Goal: Information Seeking & Learning: Compare options

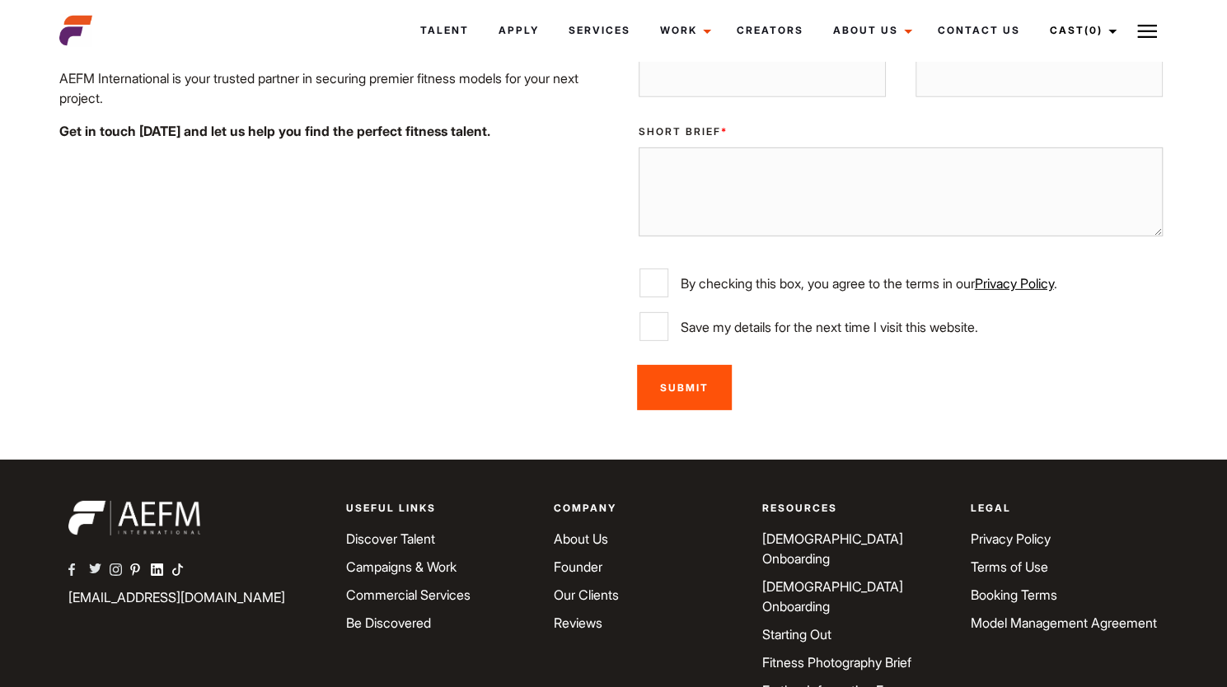
scroll to position [2827, 0]
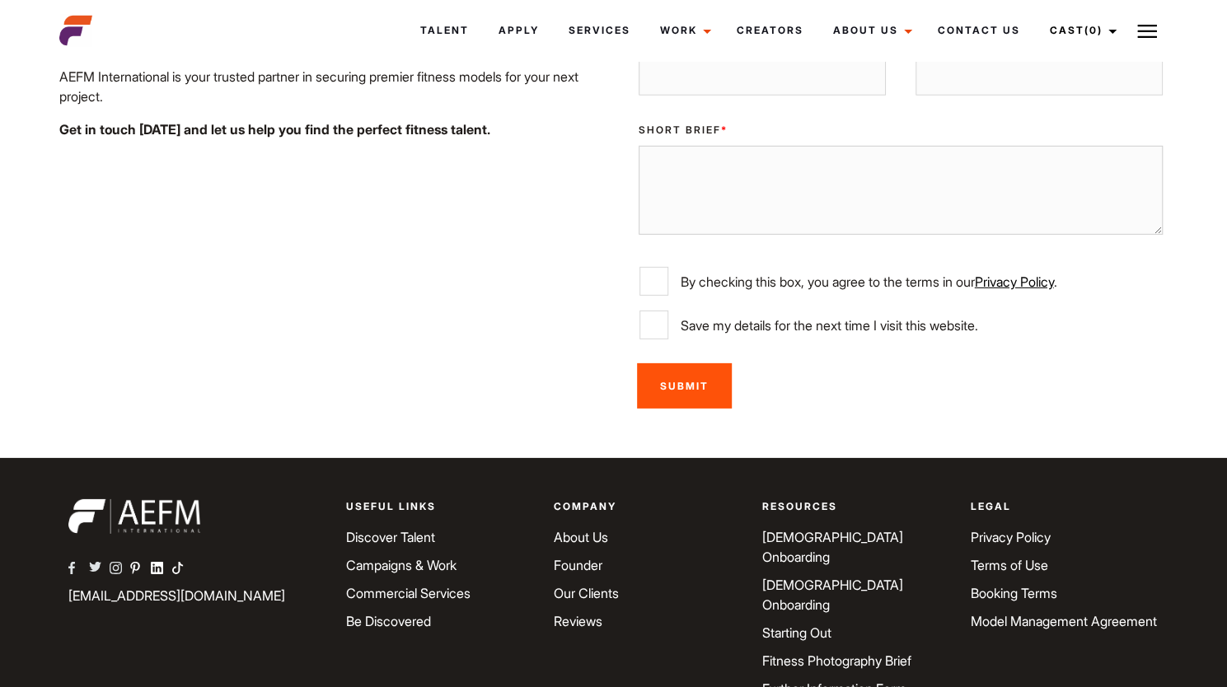
click at [869, 653] on link "Fitness Photography Brief" at bounding box center [836, 661] width 149 height 16
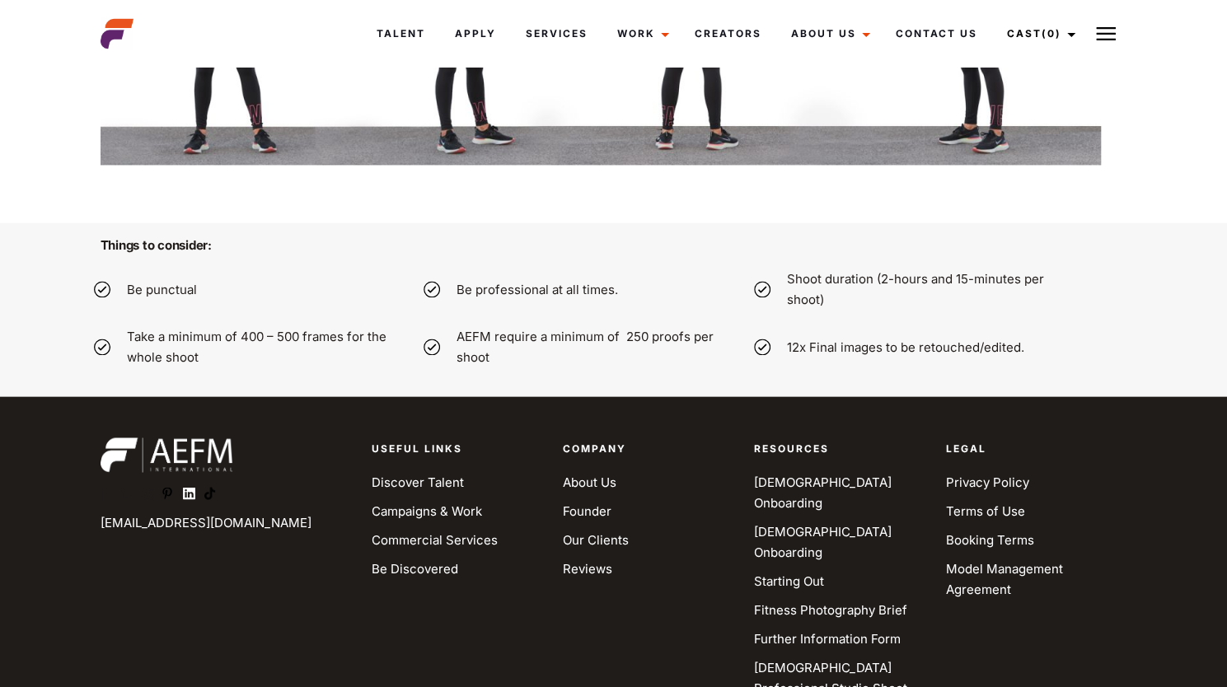
scroll to position [5138, 0]
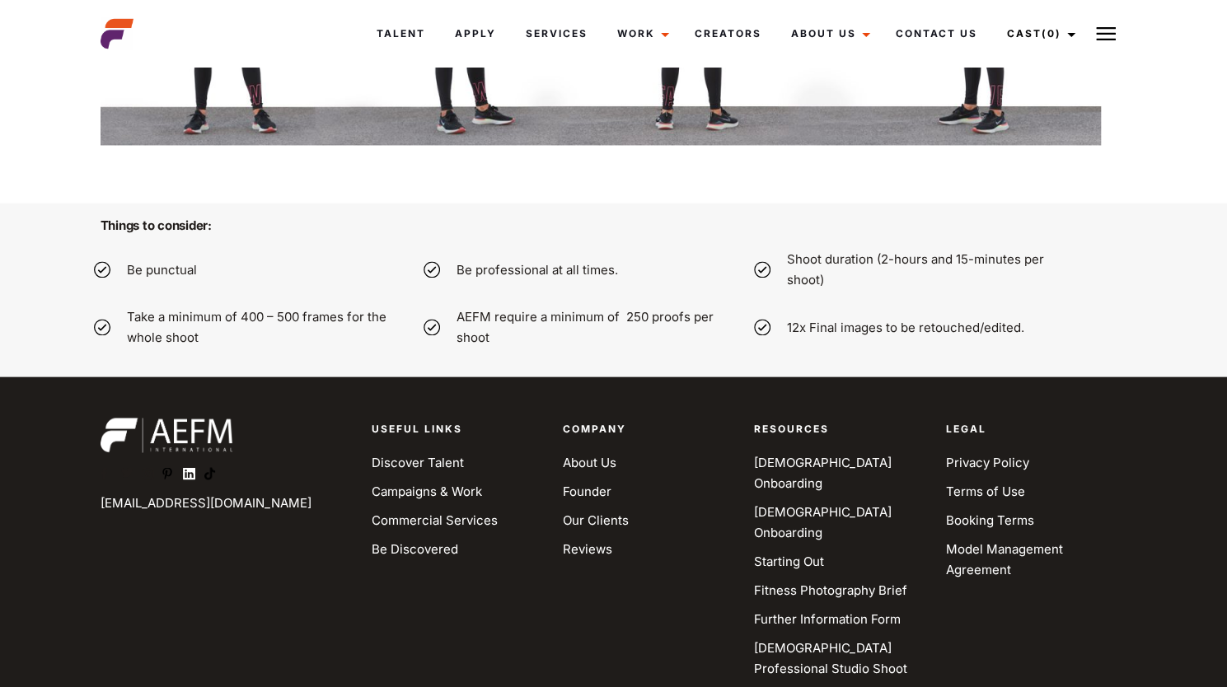
click at [423, 548] on link "Be Discovered" at bounding box center [415, 549] width 87 height 16
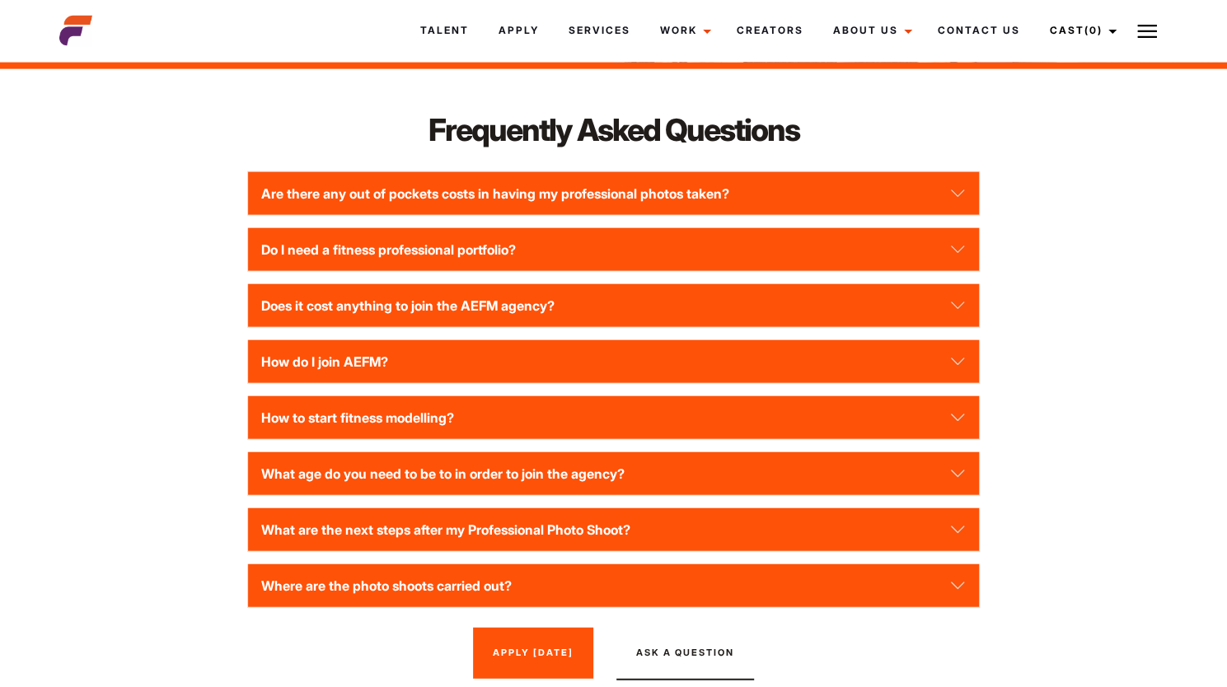
scroll to position [2172, 0]
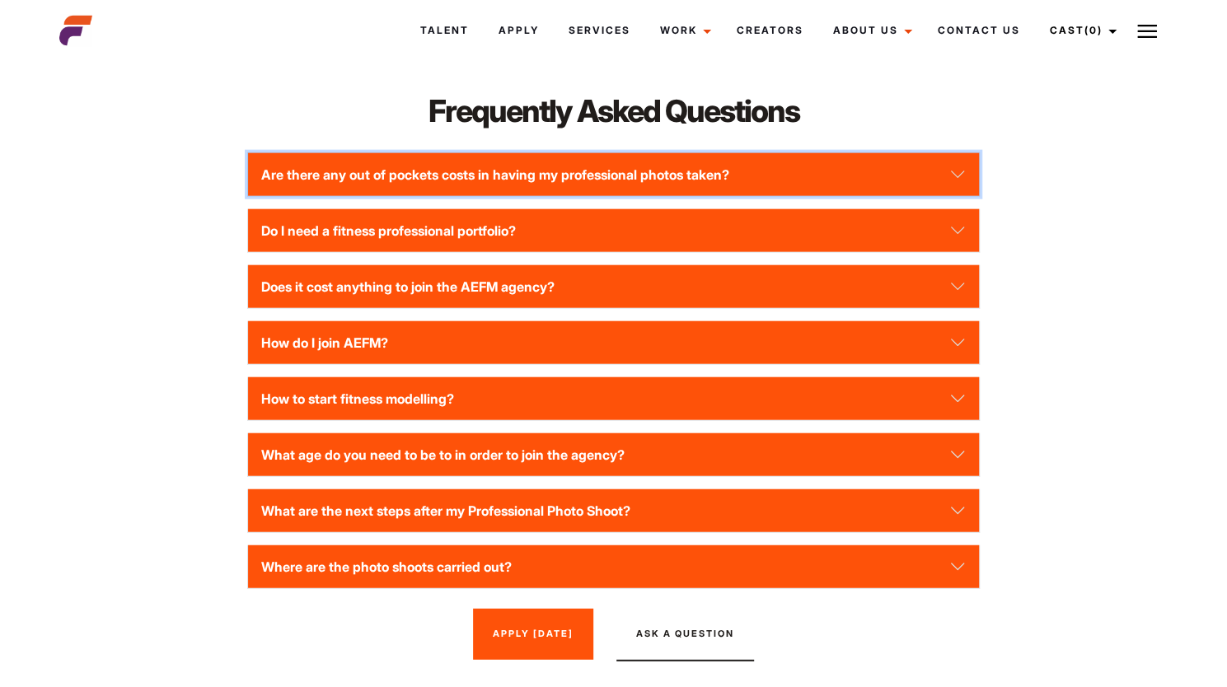
click at [961, 180] on button "Are there any out of pockets costs in having my professional photos taken?" at bounding box center [613, 174] width 731 height 43
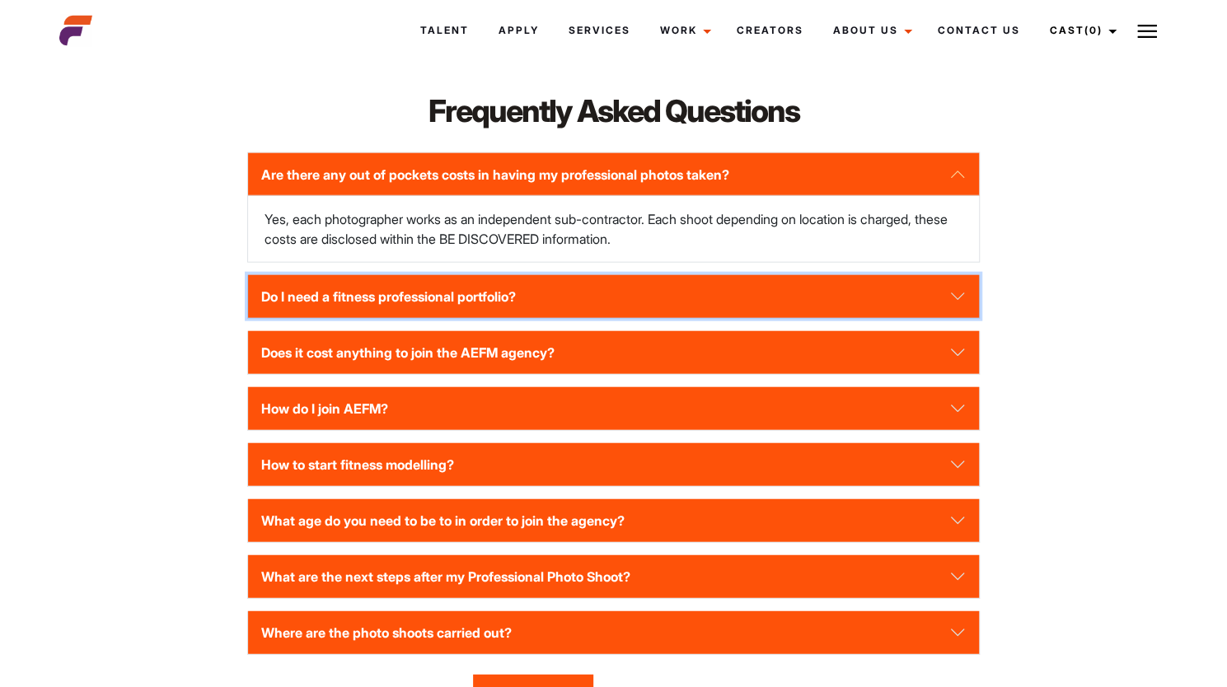
click at [953, 293] on button "Do I need a fitness professional portfolio?" at bounding box center [613, 296] width 731 height 43
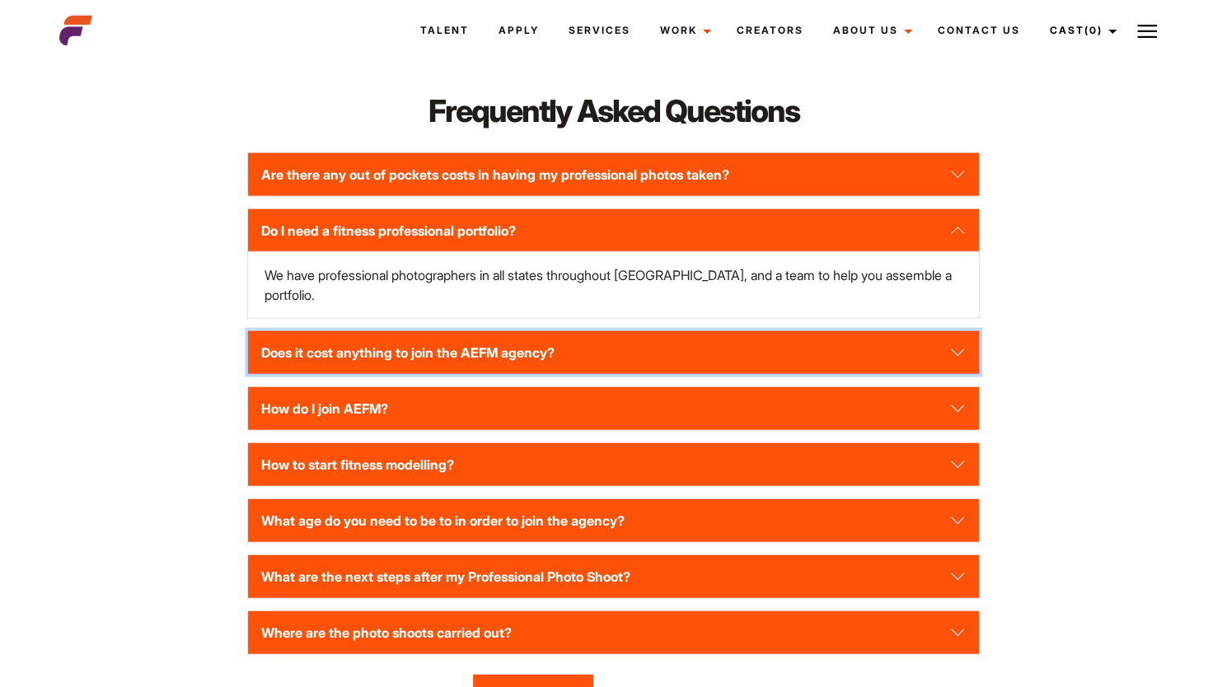
click at [957, 331] on button "Does it cost anything to join the AEFM agency?" at bounding box center [613, 352] width 731 height 43
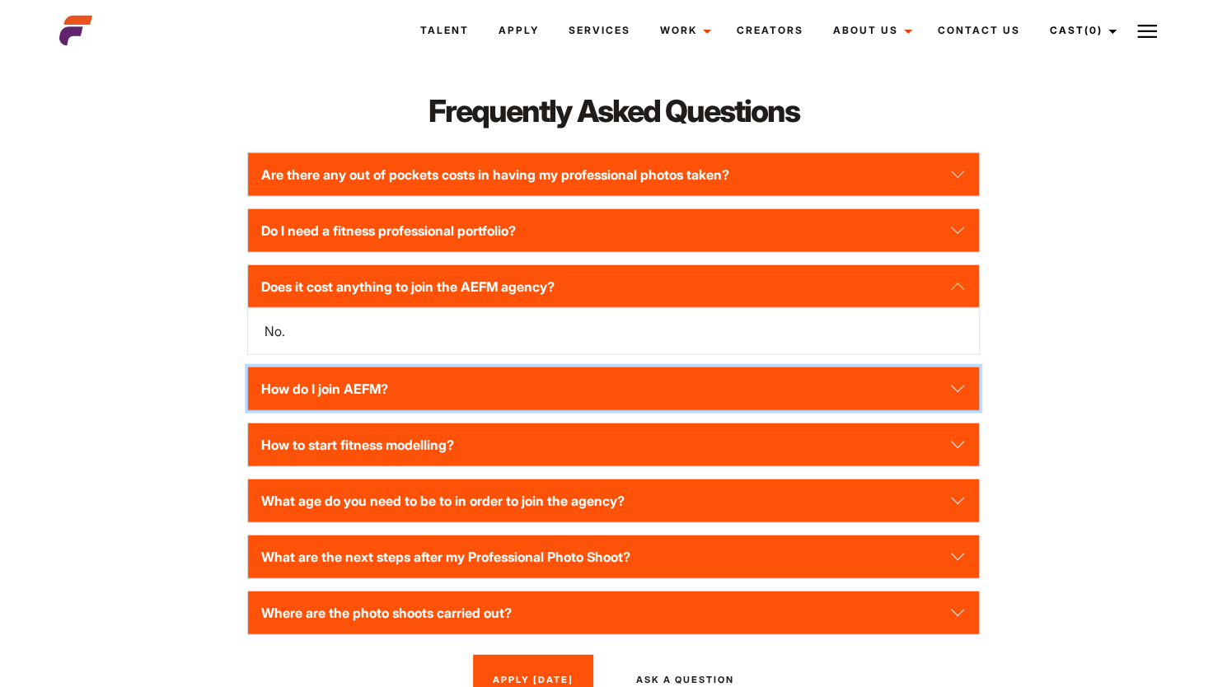
click at [957, 392] on button "How do I join AEFM?" at bounding box center [613, 389] width 731 height 43
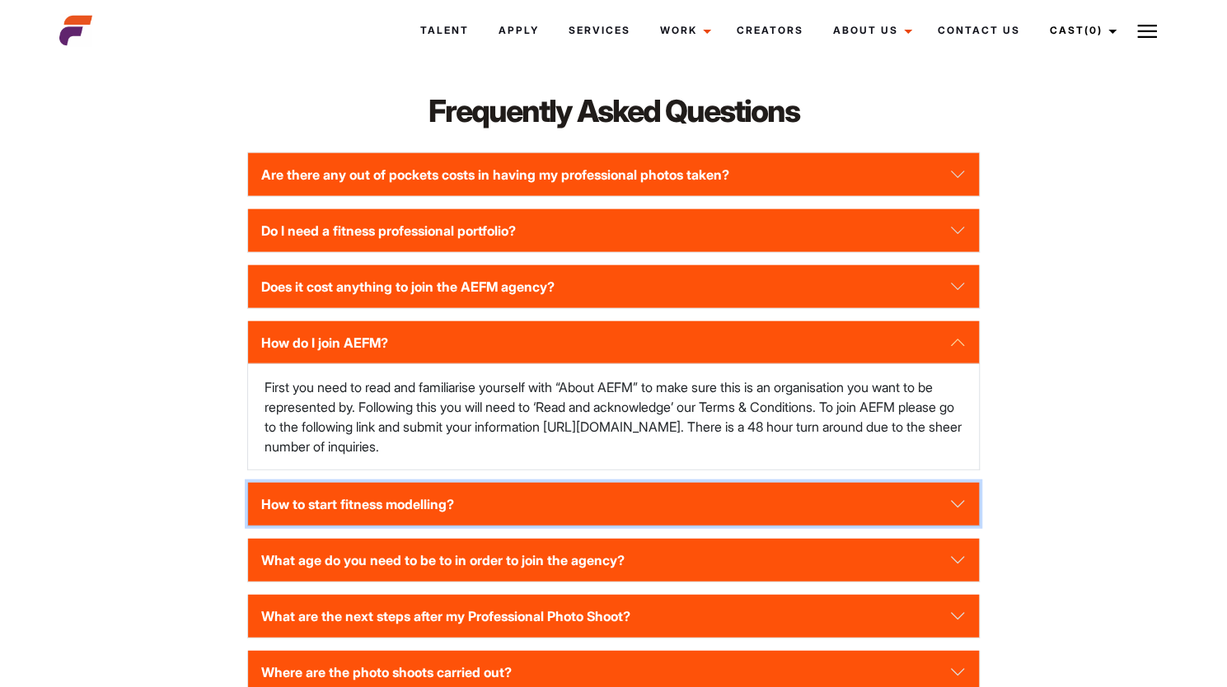
click at [928, 496] on button "How to start fitness modelling?" at bounding box center [613, 504] width 731 height 43
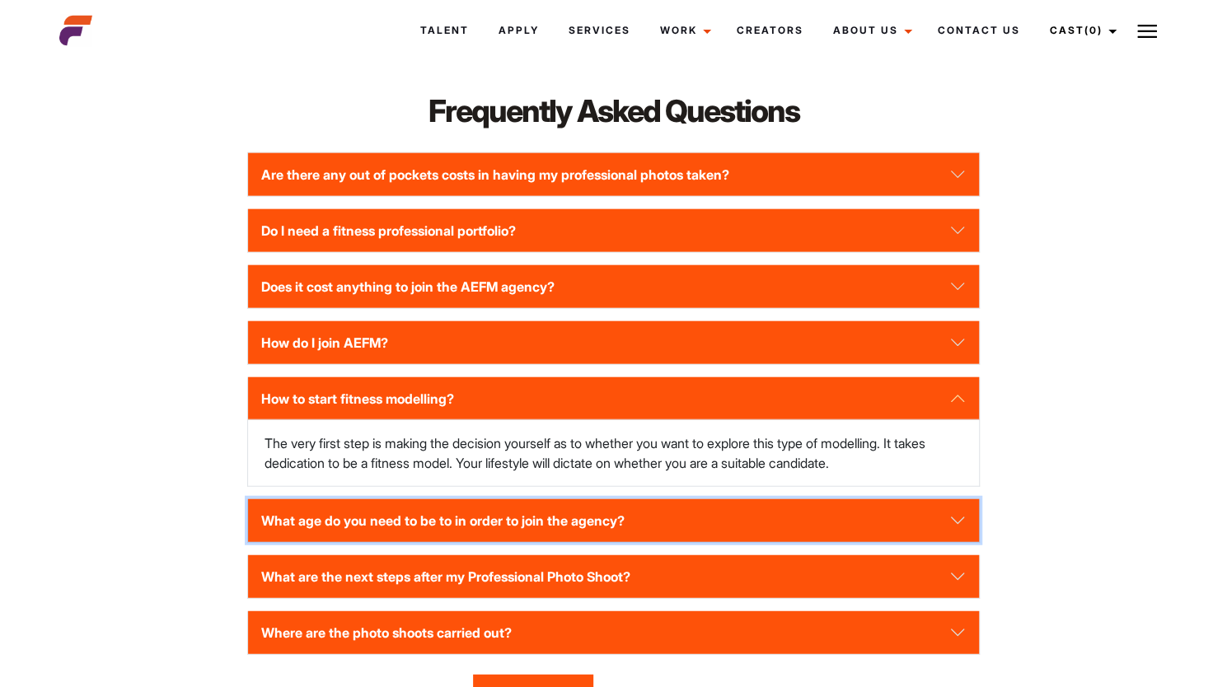
click at [928, 518] on button "What age do you need to be to in order to join the agency?" at bounding box center [613, 520] width 731 height 43
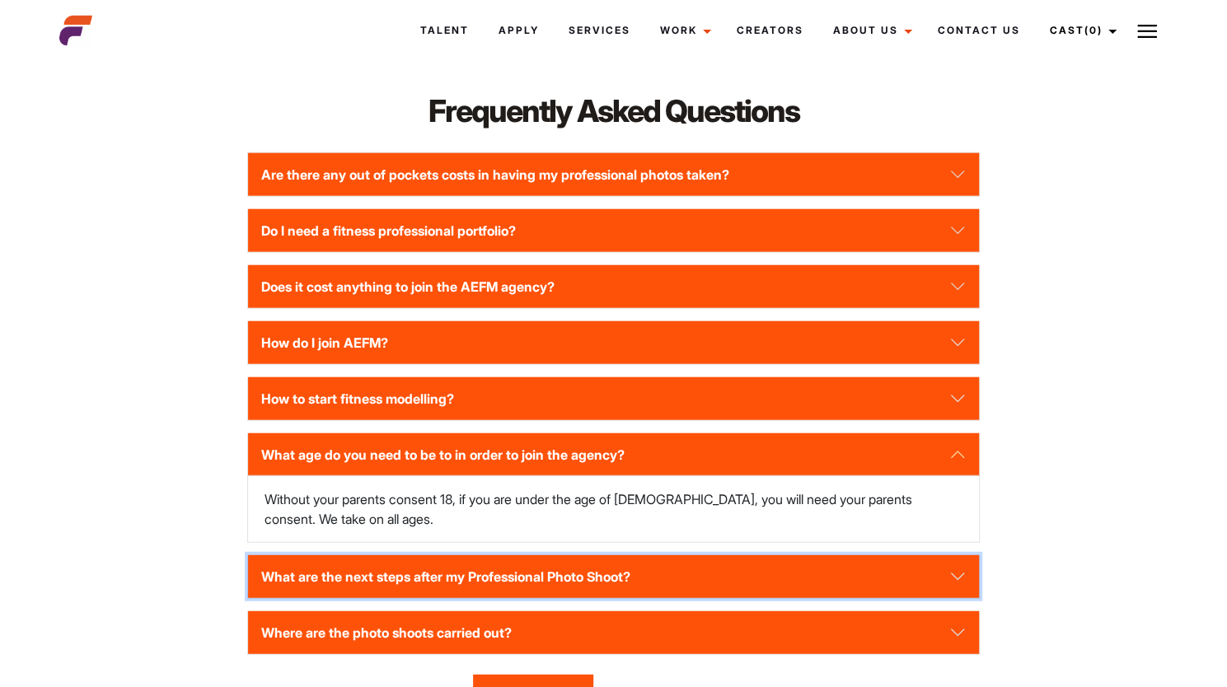
click at [908, 574] on button "What are the next steps after my Professional Photo Shoot?" at bounding box center [613, 576] width 731 height 43
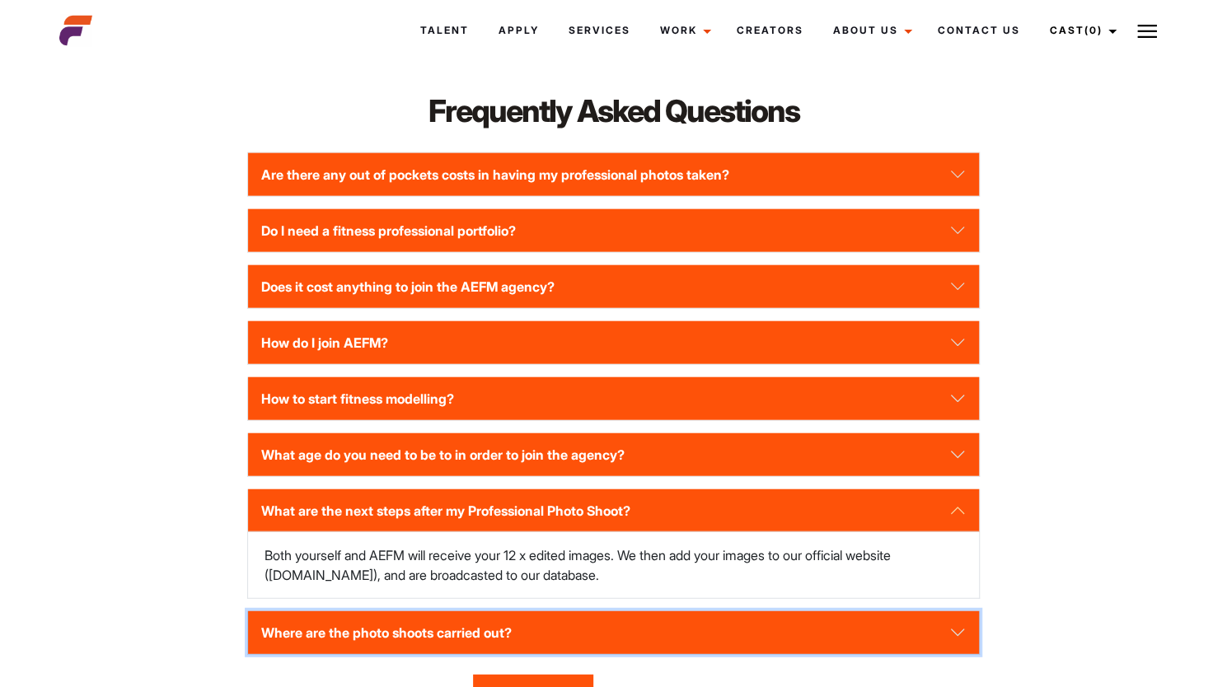
click at [926, 619] on button "Where are the photo shoots carried out?" at bounding box center [613, 632] width 731 height 43
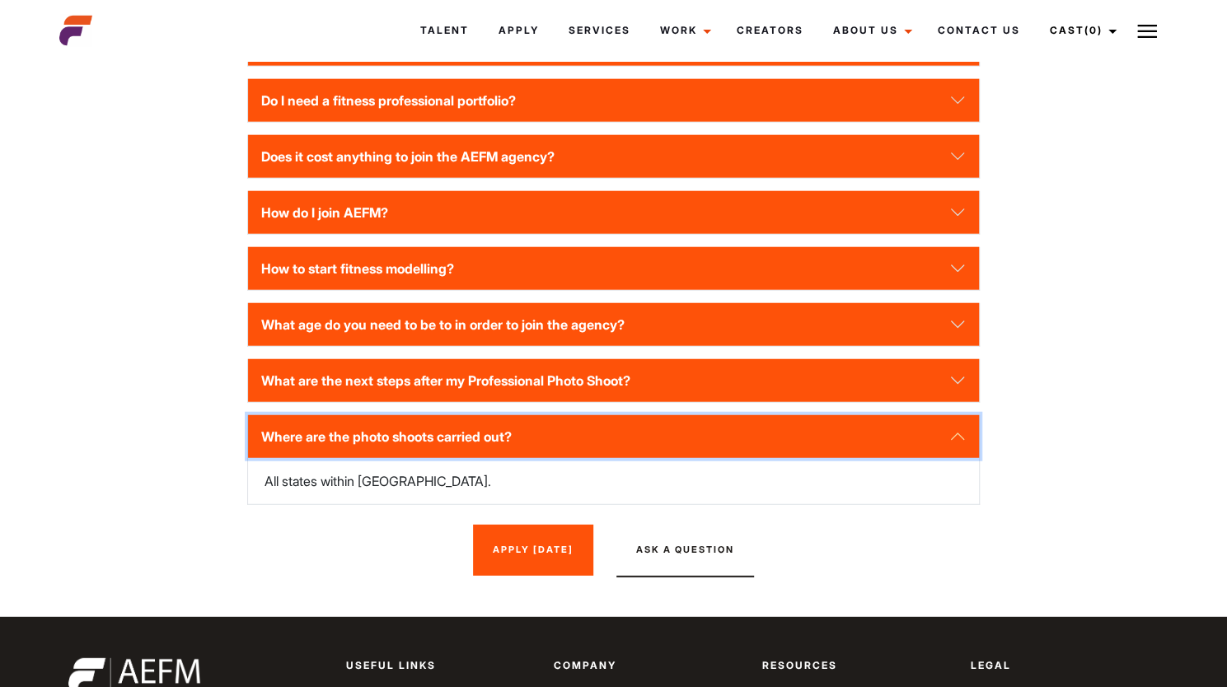
scroll to position [2313, 0]
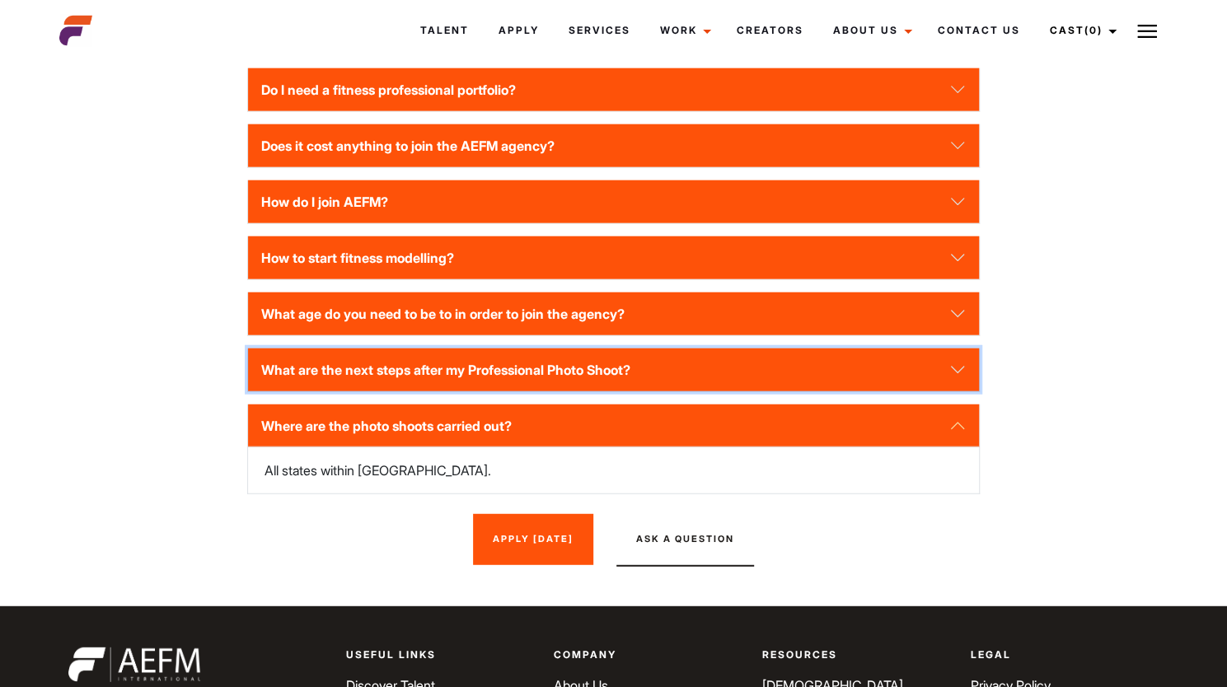
click at [871, 376] on button "What are the next steps after my Professional Photo Shoot?" at bounding box center [613, 370] width 731 height 43
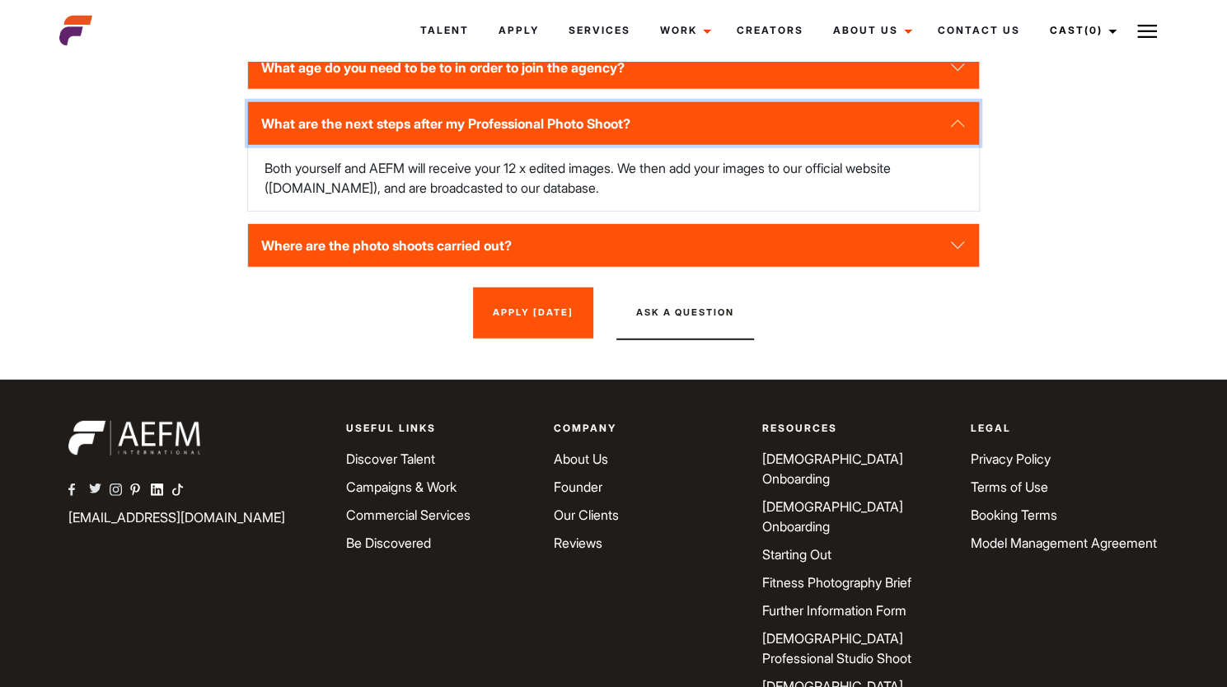
scroll to position [2571, 0]
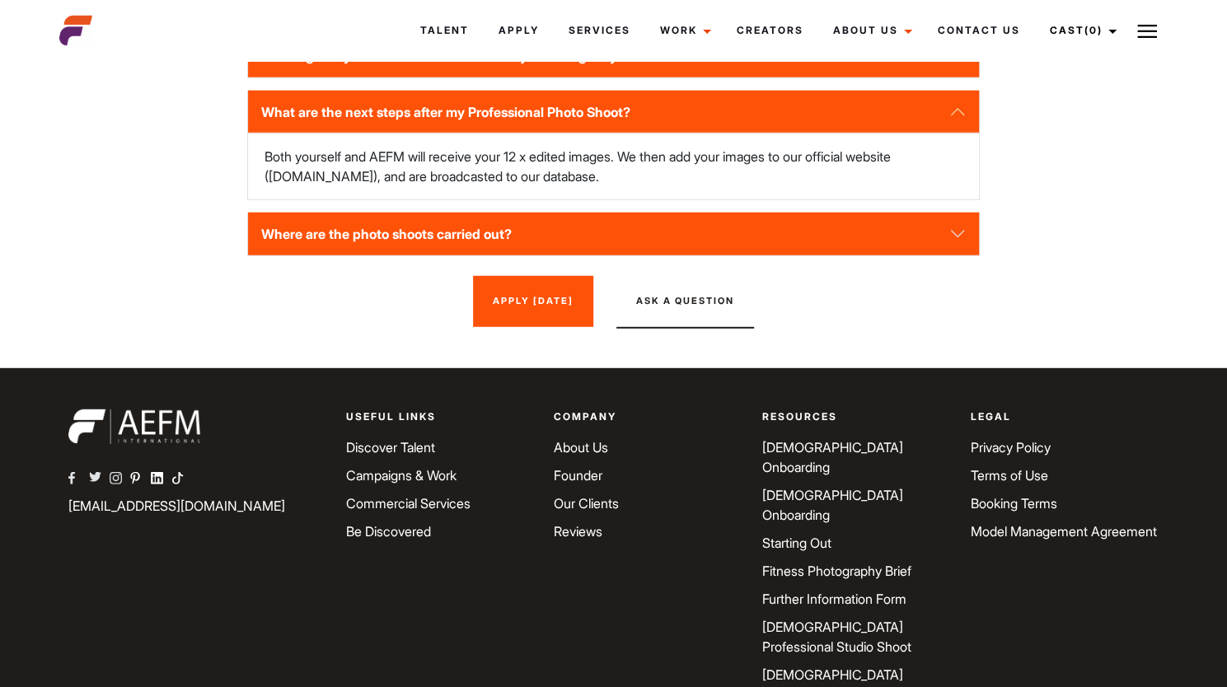
click at [889, 591] on link "Further Information Form" at bounding box center [834, 599] width 144 height 16
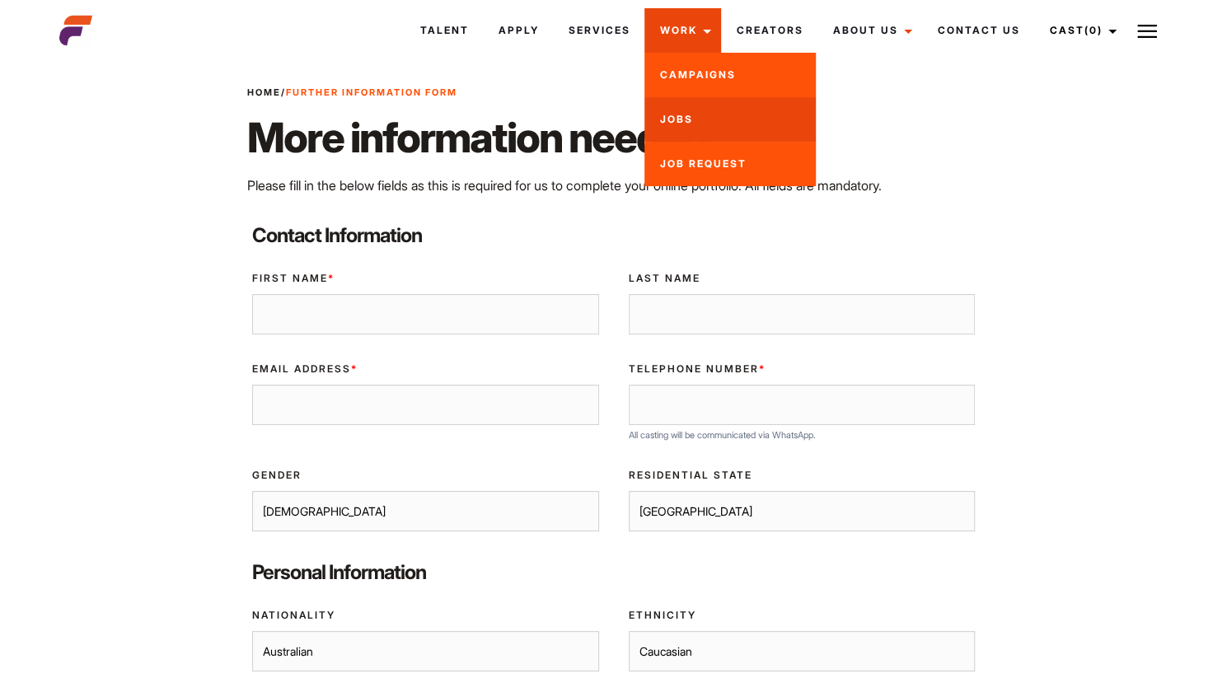
click at [686, 119] on link "Jobs" at bounding box center [729, 119] width 171 height 45
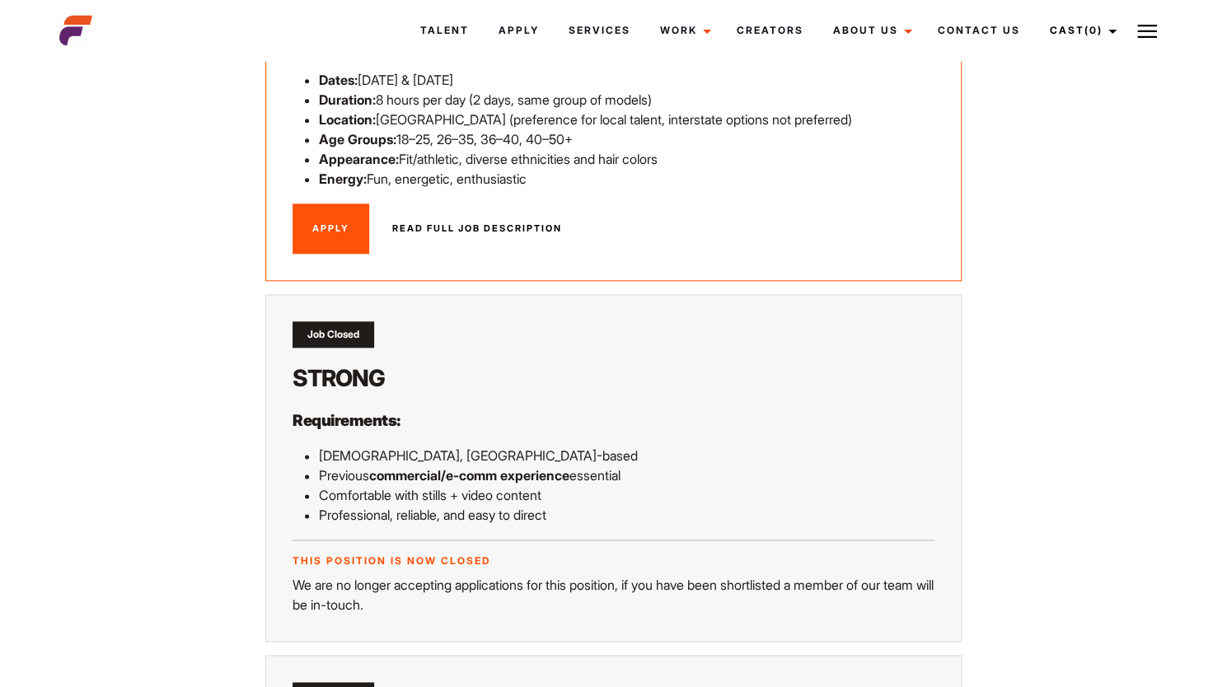
scroll to position [1034, 0]
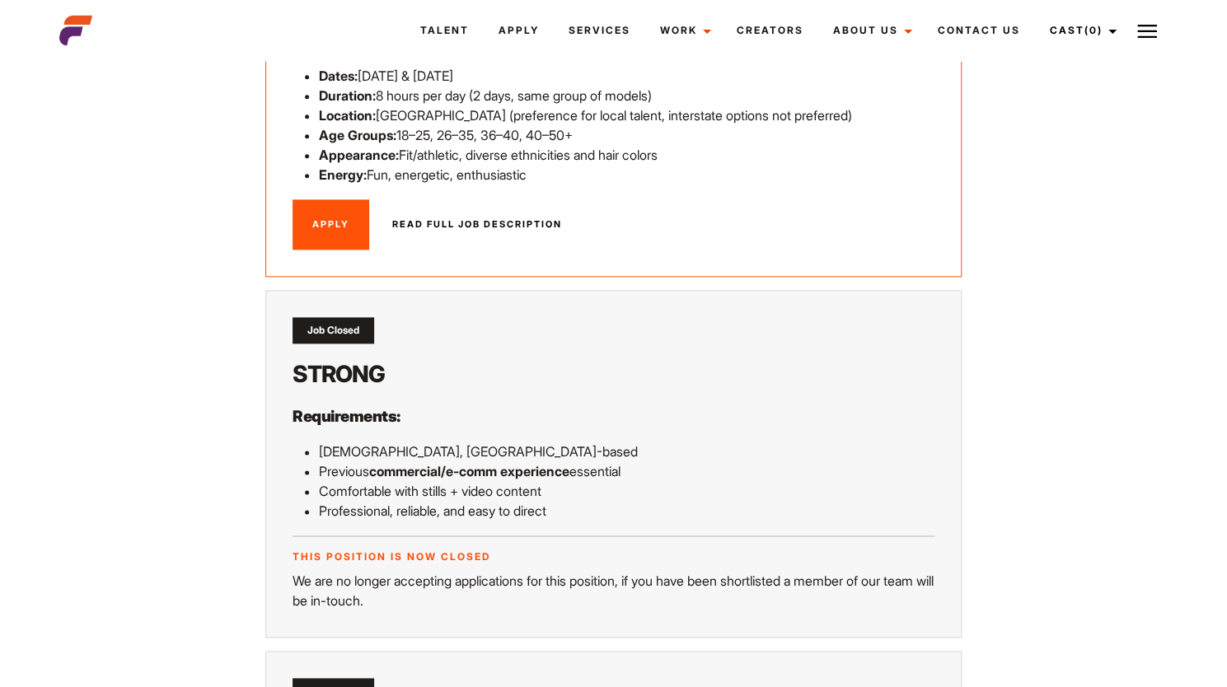
click at [448, 218] on link "Read full job description" at bounding box center [477, 224] width 209 height 51
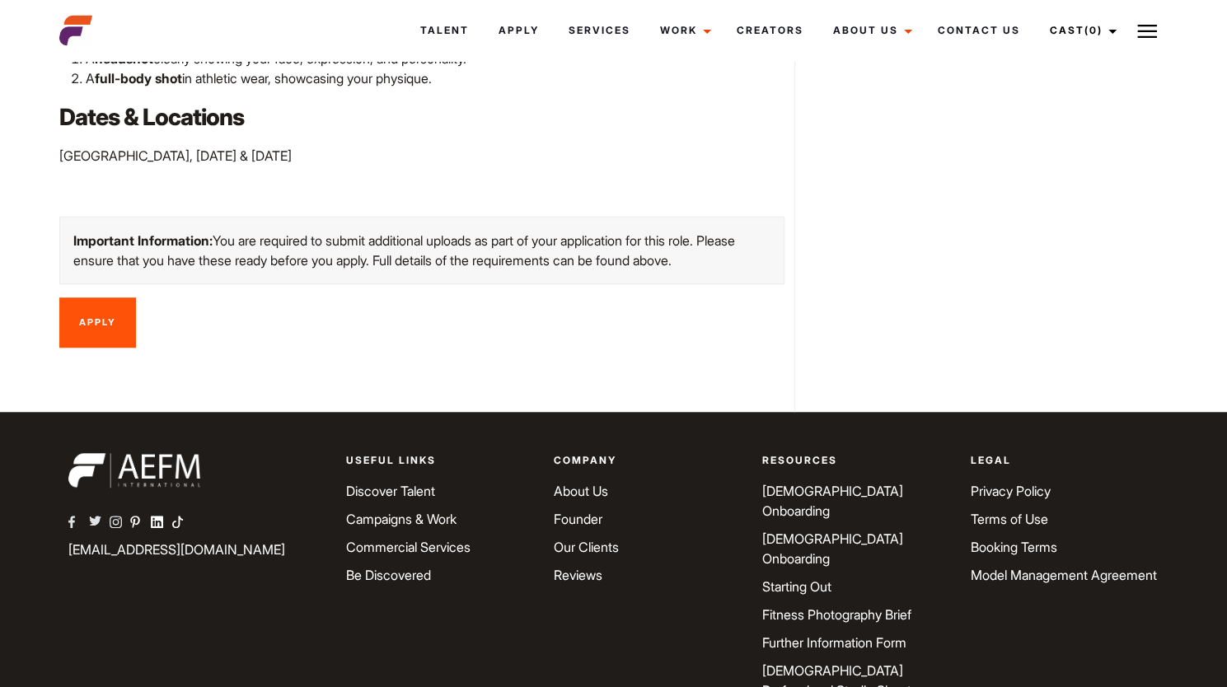
scroll to position [680, 0]
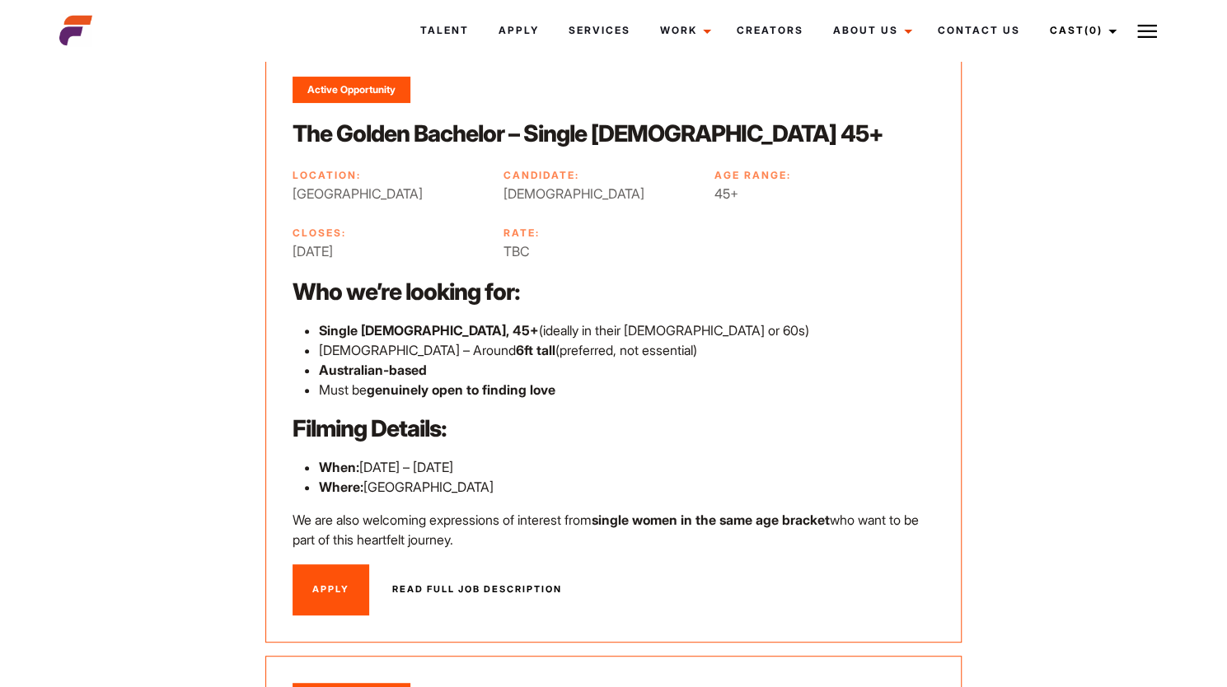
scroll to position [162, 0]
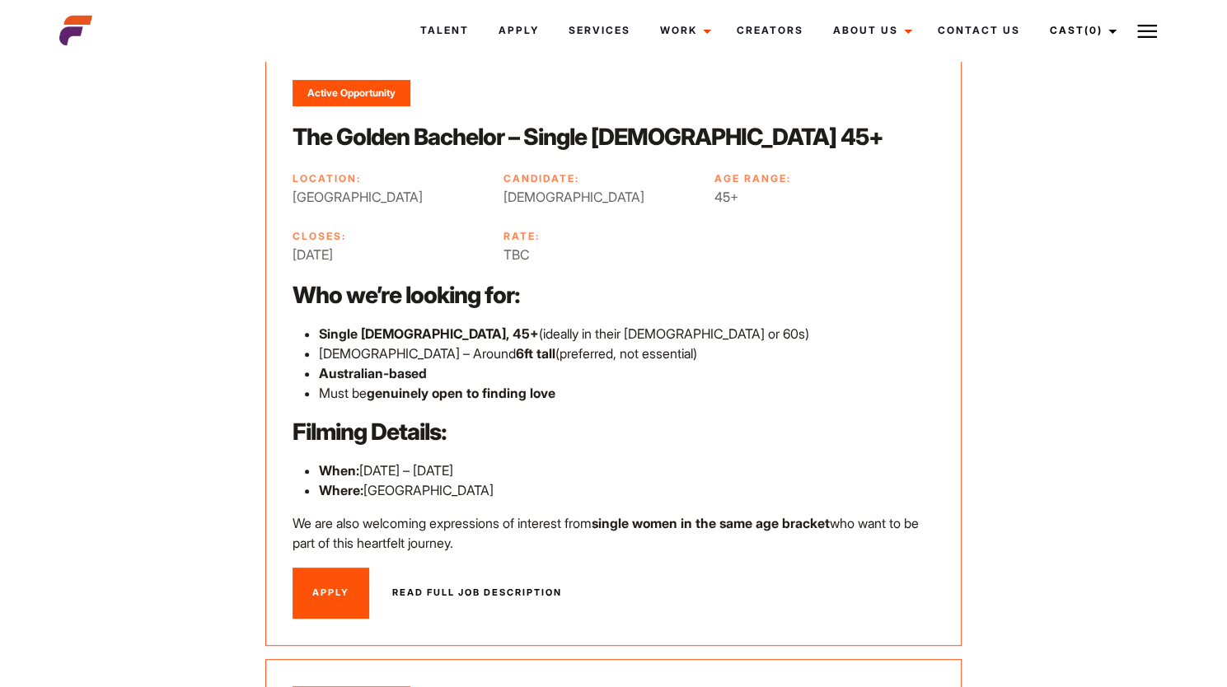
click at [464, 594] on link "Read full job description" at bounding box center [477, 593] width 209 height 51
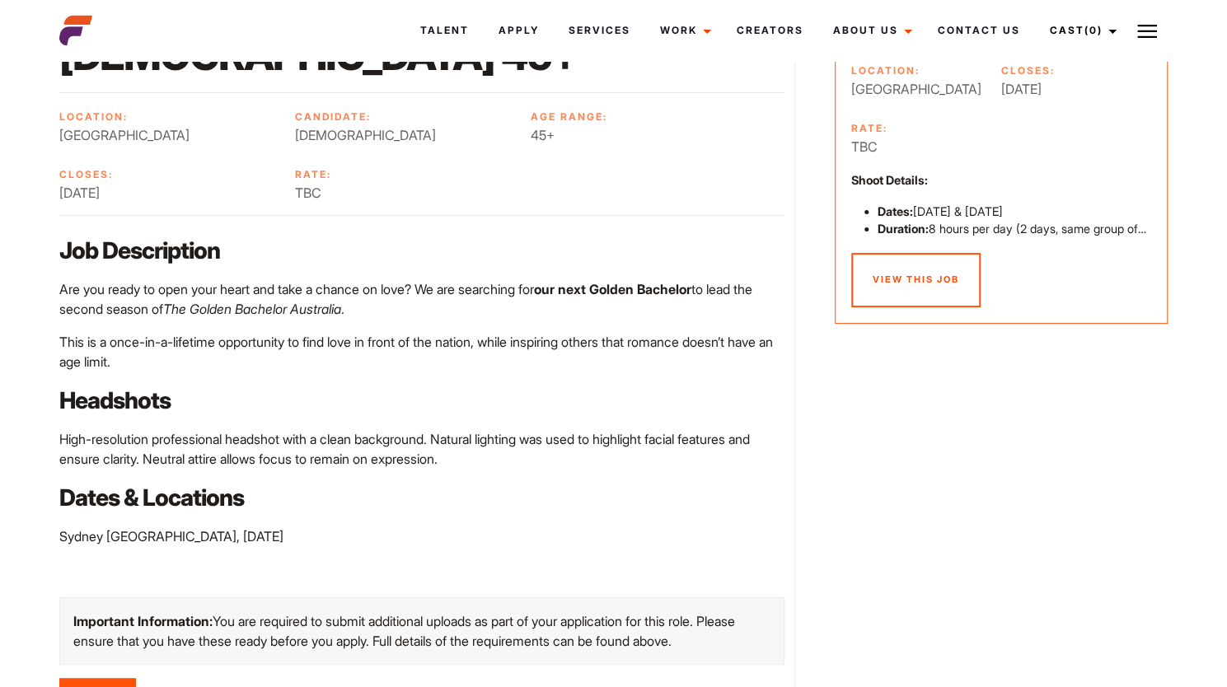
scroll to position [208, 0]
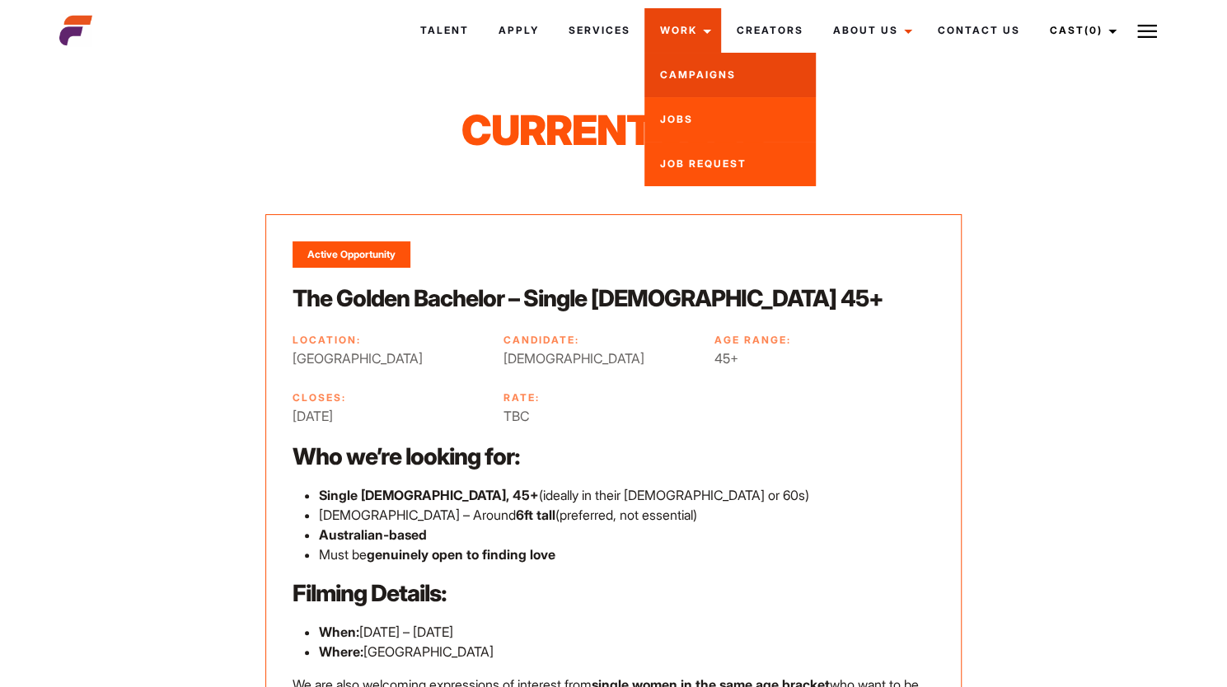
click at [696, 72] on link "Campaigns" at bounding box center [729, 75] width 171 height 45
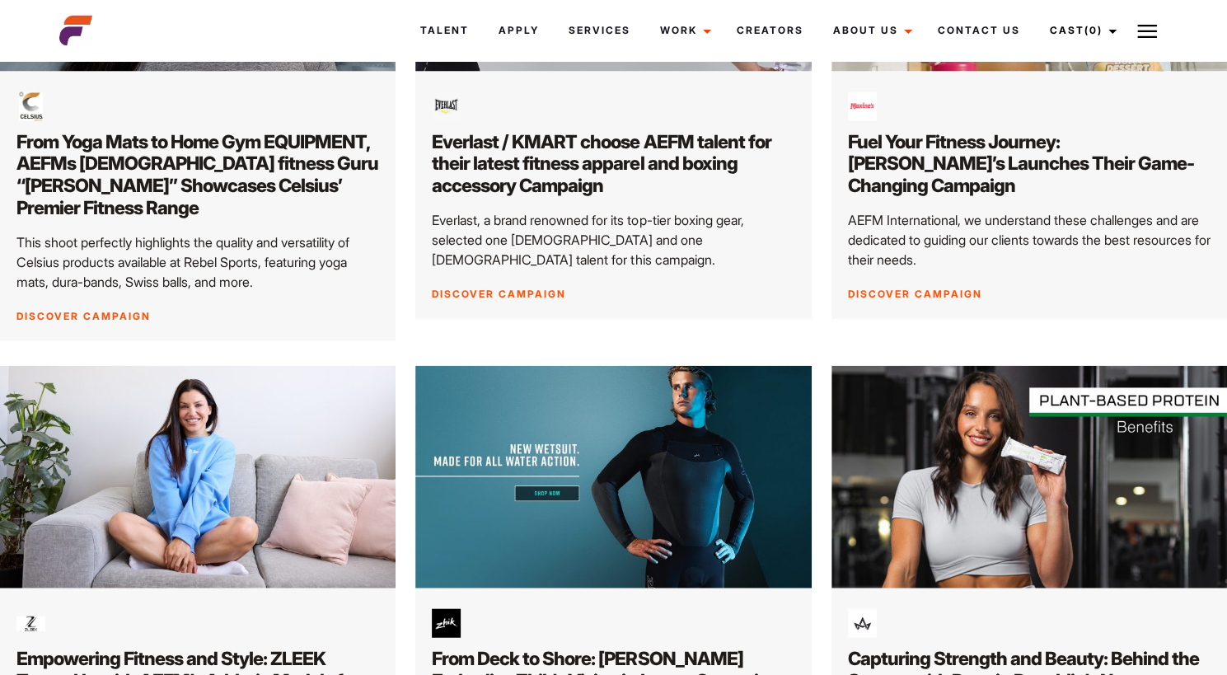
scroll to position [1548, 0]
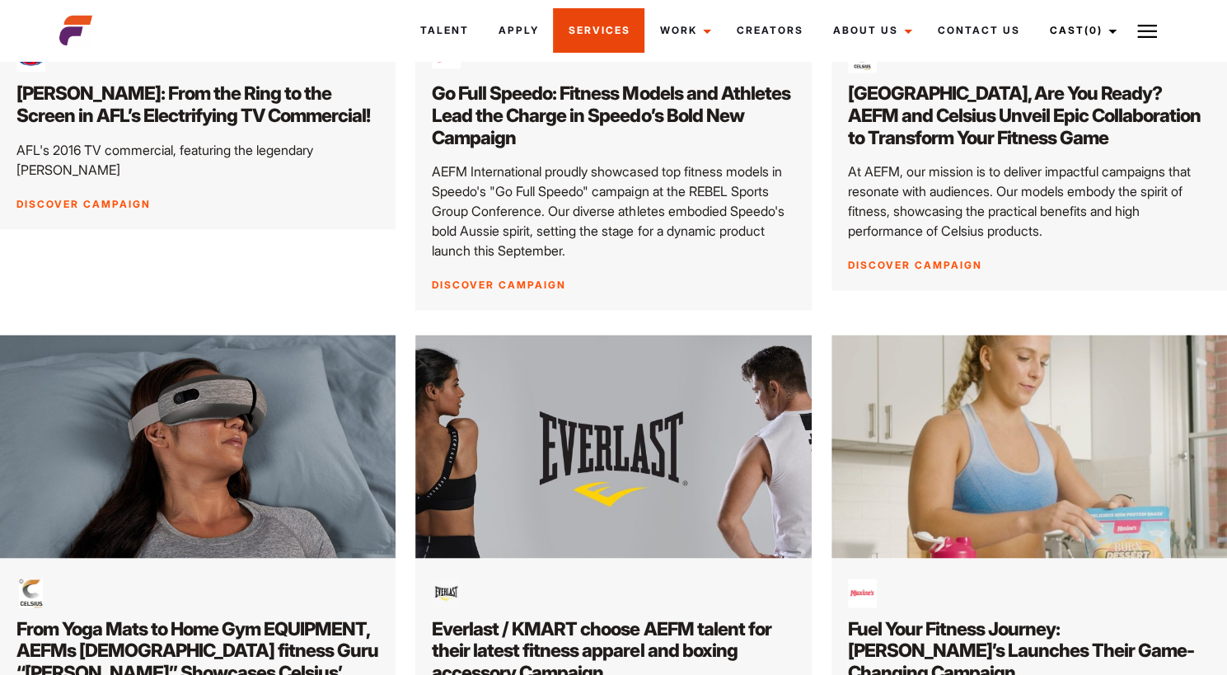
click at [595, 29] on link "Services" at bounding box center [598, 30] width 91 height 45
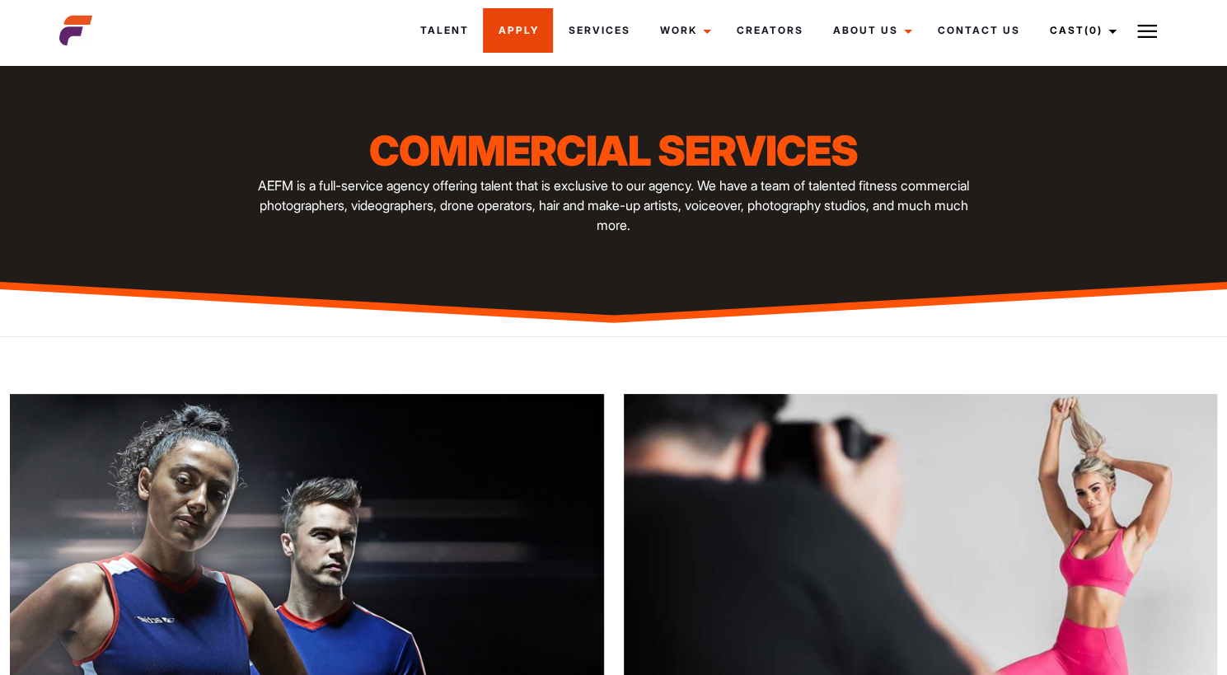
click at [513, 19] on link "Apply" at bounding box center [518, 30] width 70 height 45
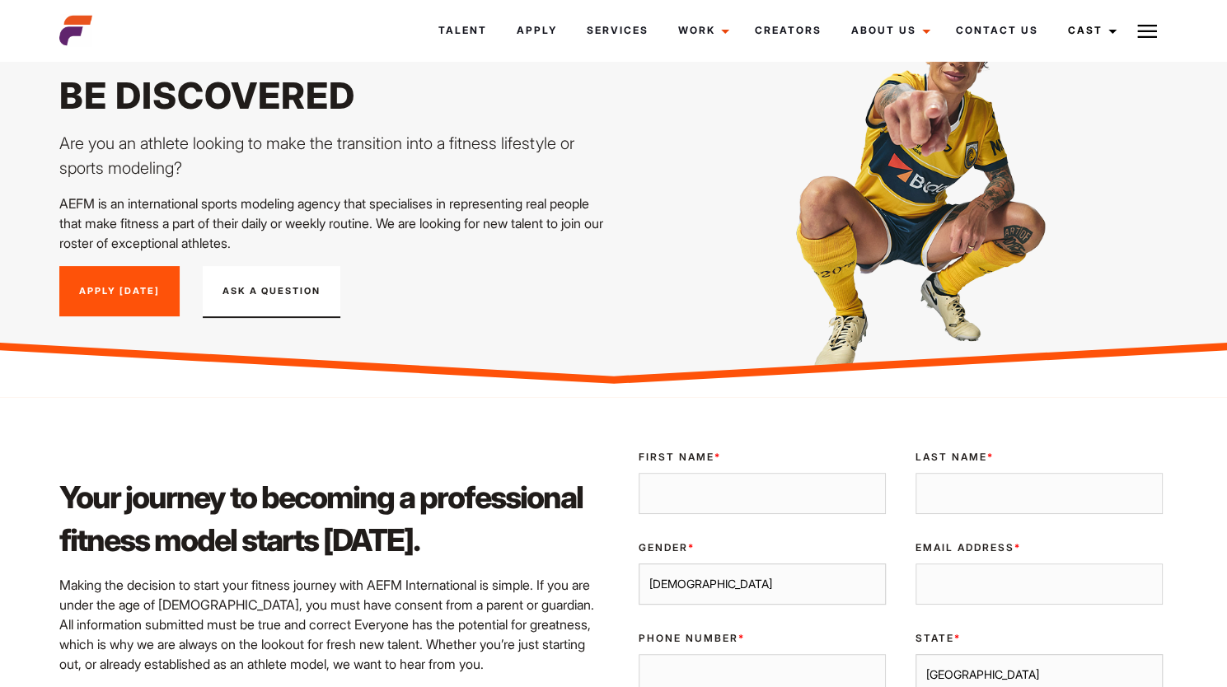
scroll to position [570, 0]
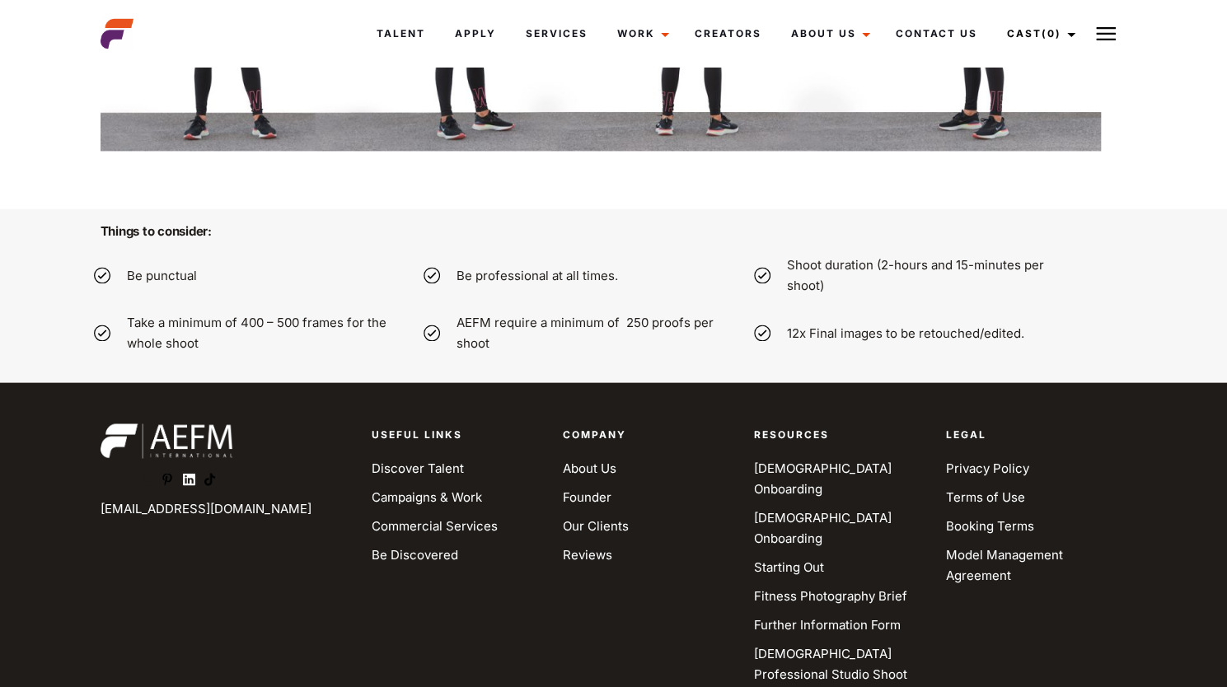
scroll to position [5138, 0]
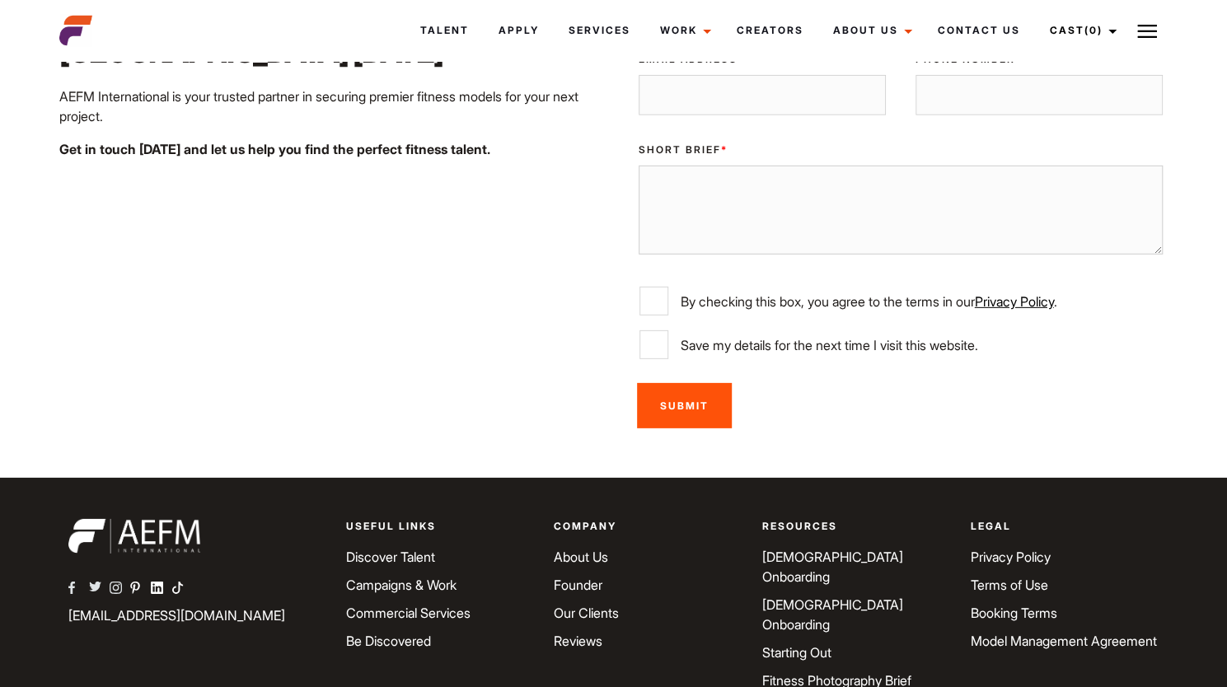
scroll to position [2825, 0]
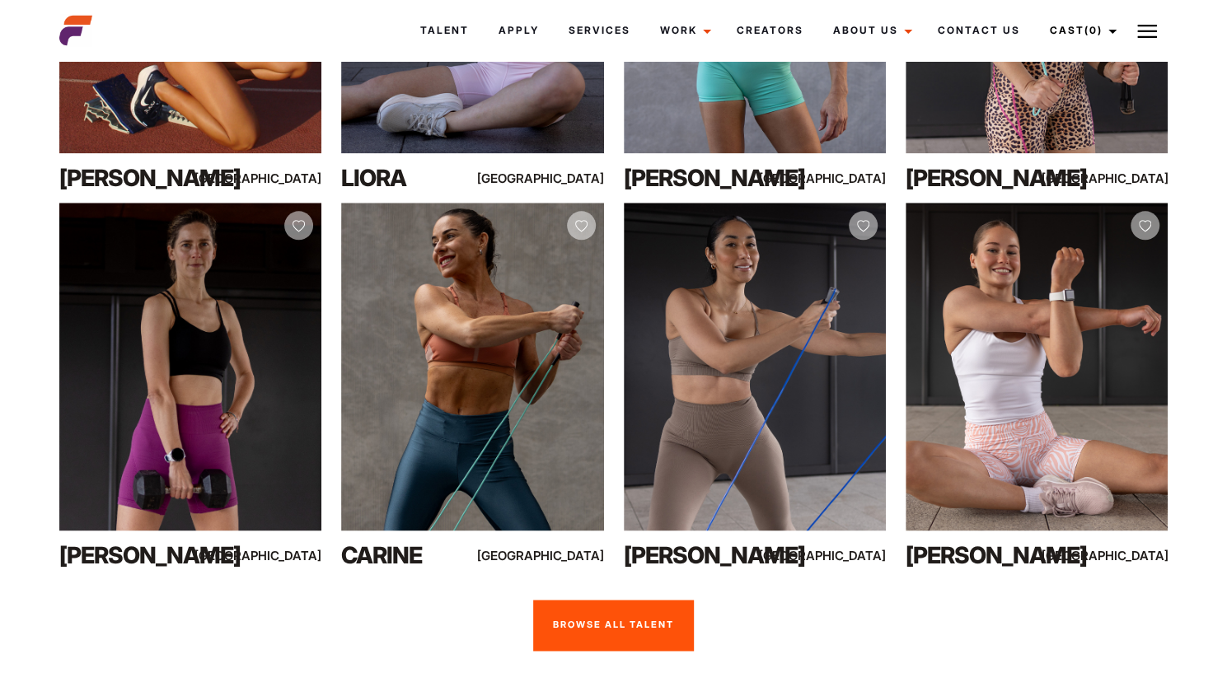
scroll to position [1105, 0]
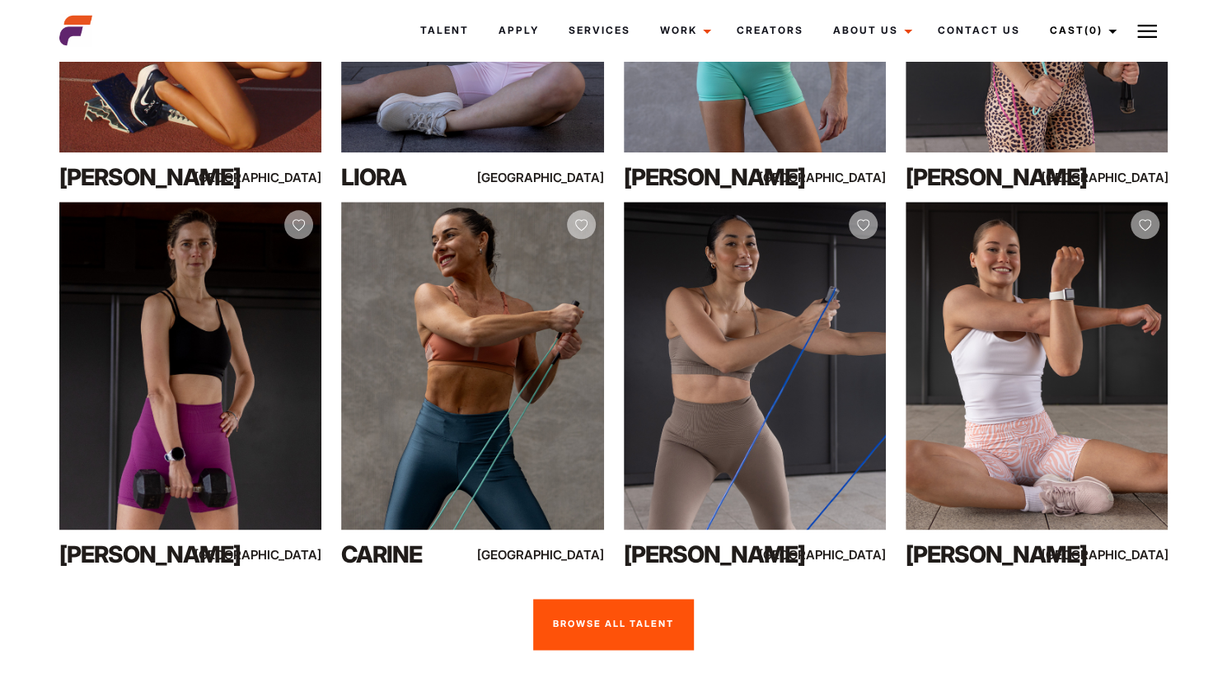
click at [602, 599] on link "Browse all talent" at bounding box center [613, 624] width 161 height 51
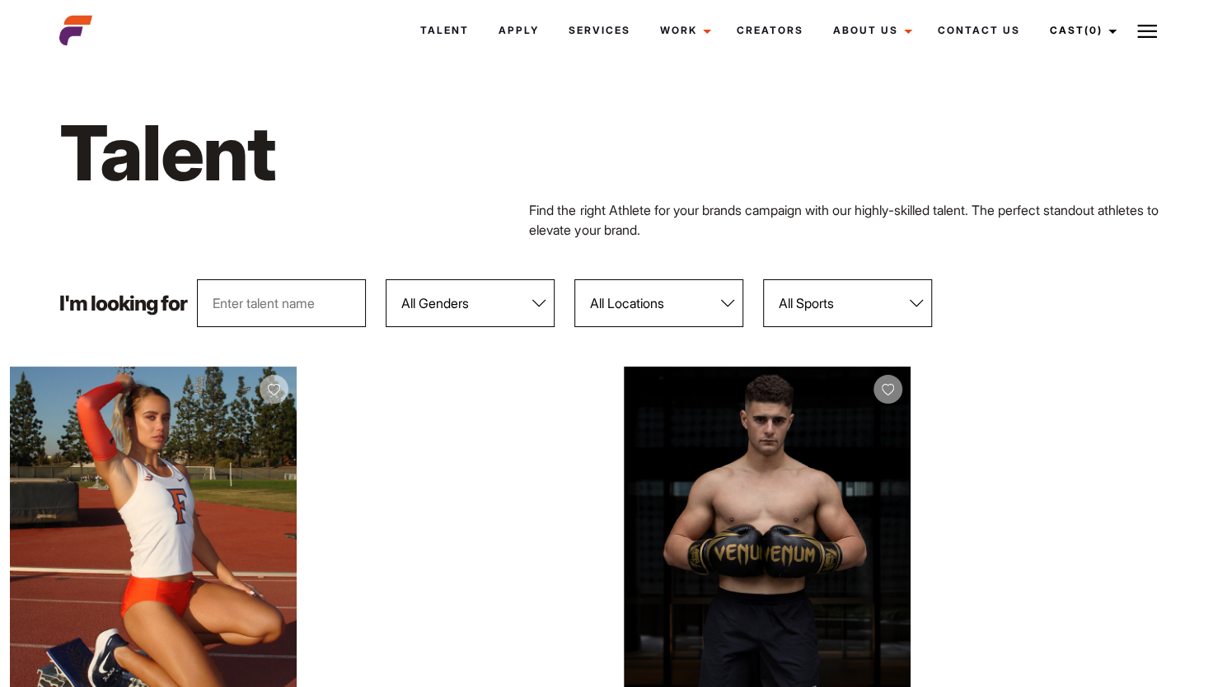
click at [504, 306] on select "All Genders Female Male" at bounding box center [470, 303] width 169 height 48
click at [640, 307] on select "All Locations Adelaide Brisbane Darwin Gold Coast Melbourne Perth Sunshine Coas…" at bounding box center [658, 303] width 169 height 48
select select "600"
click at [574, 279] on select "All Locations Adelaide Brisbane Darwin Gold Coast Melbourne Perth Sunshine Coas…" at bounding box center [658, 303] width 169 height 48
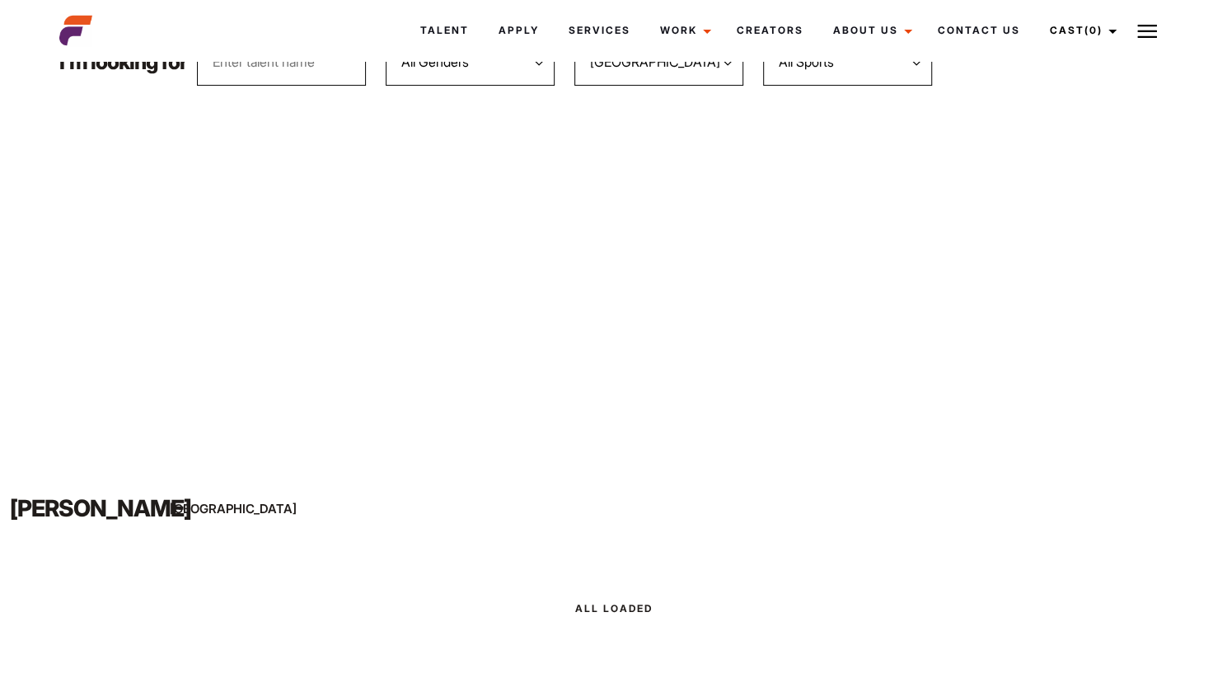
scroll to position [255, 0]
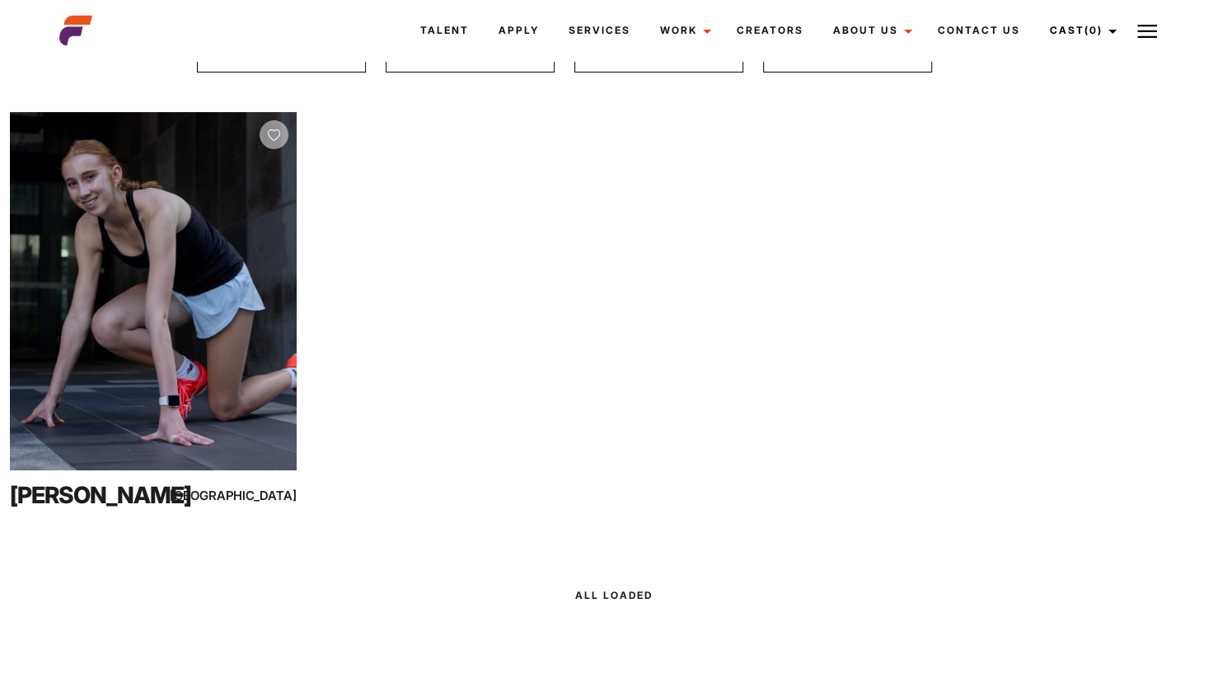
click at [109, 371] on div "View Profile" at bounding box center [153, 291] width 287 height 358
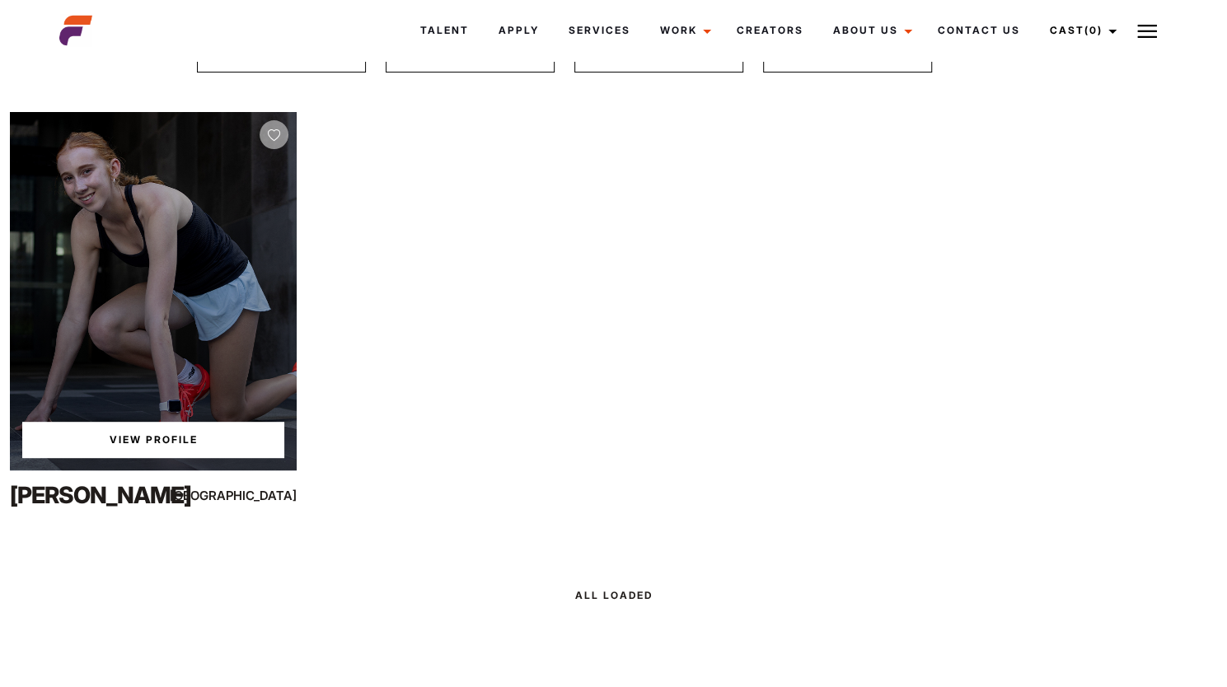
click at [110, 443] on link "View Profile" at bounding box center [153, 440] width 262 height 36
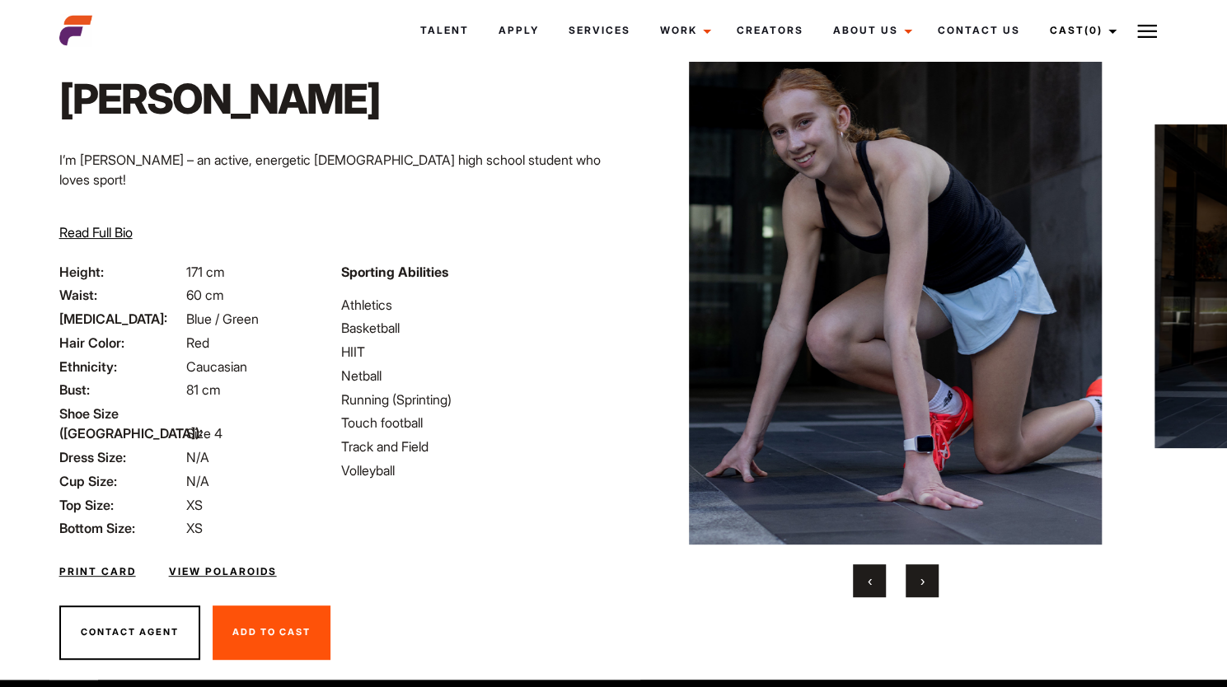
scroll to position [77, 0]
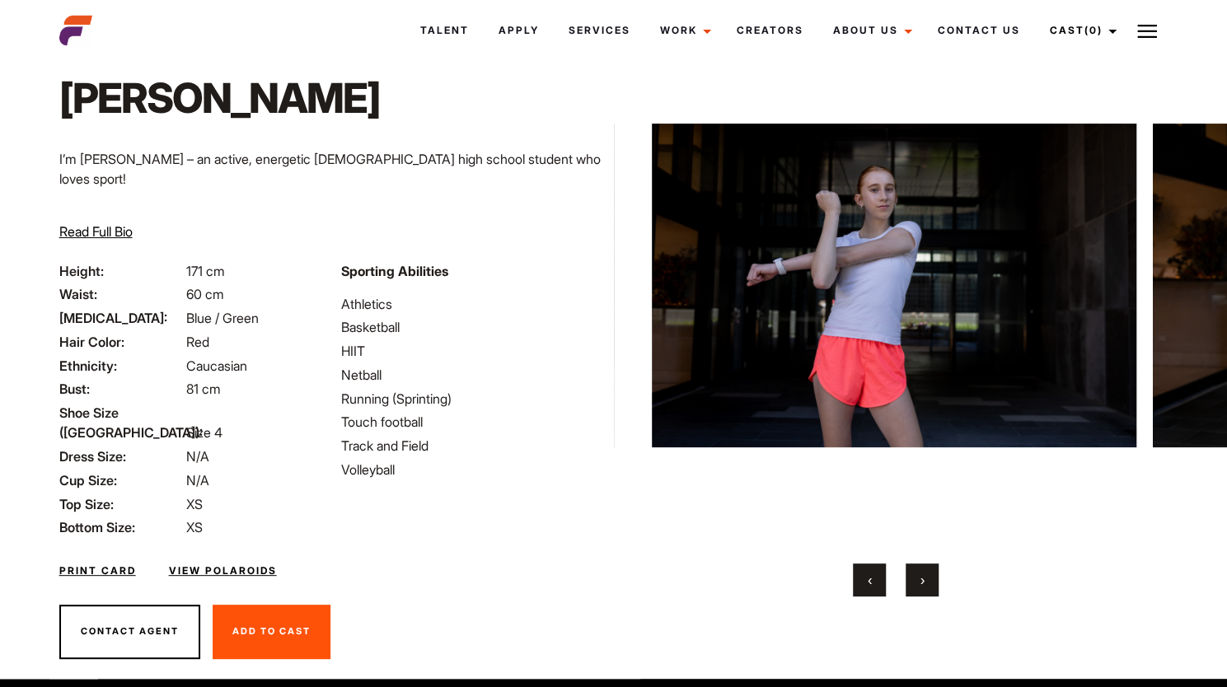
click at [773, 397] on img at bounding box center [894, 286] width 485 height 516
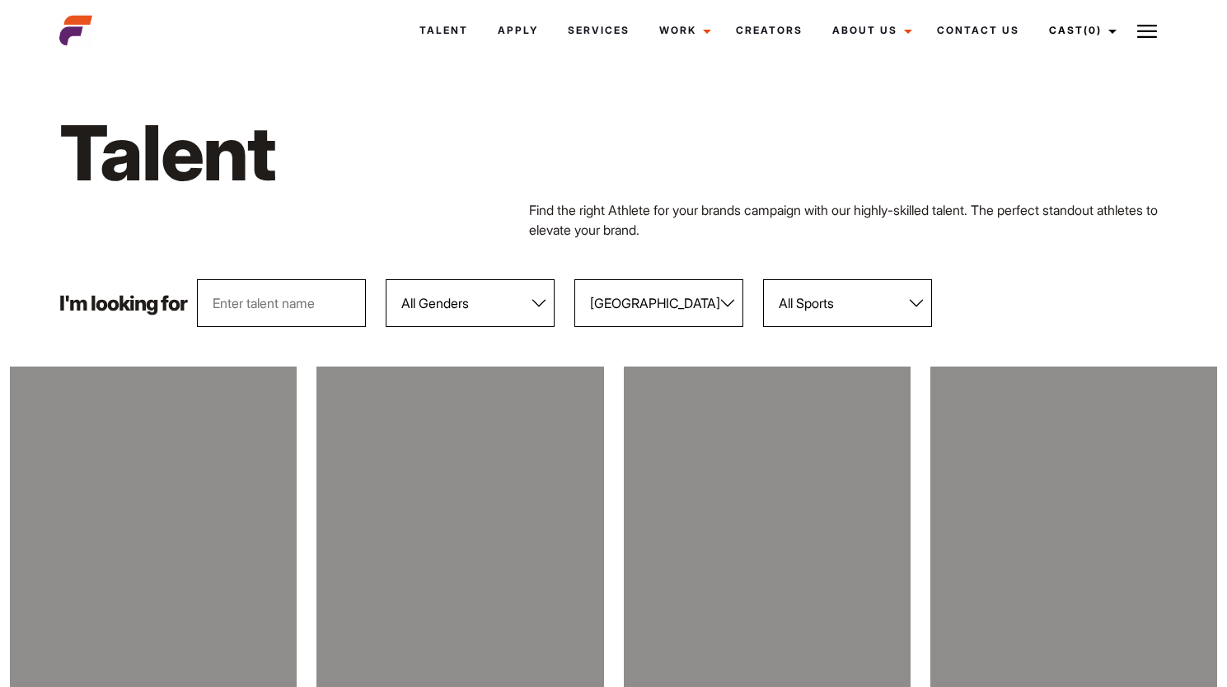
select select "600"
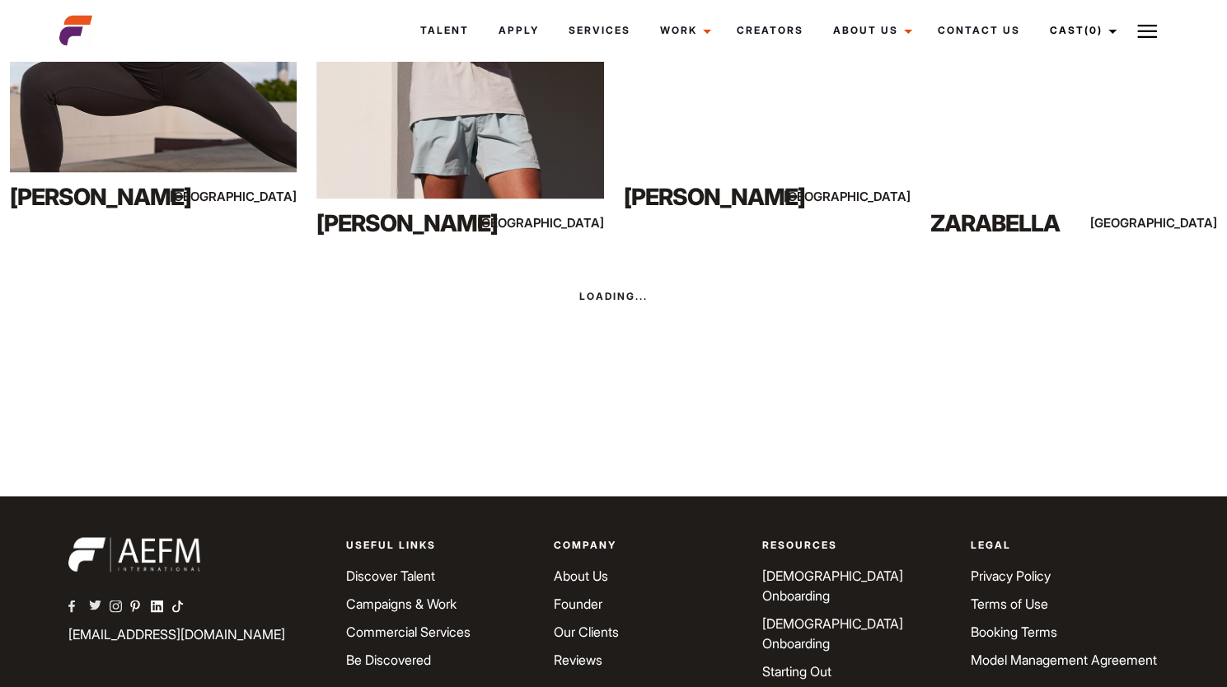
scroll to position [1373, 0]
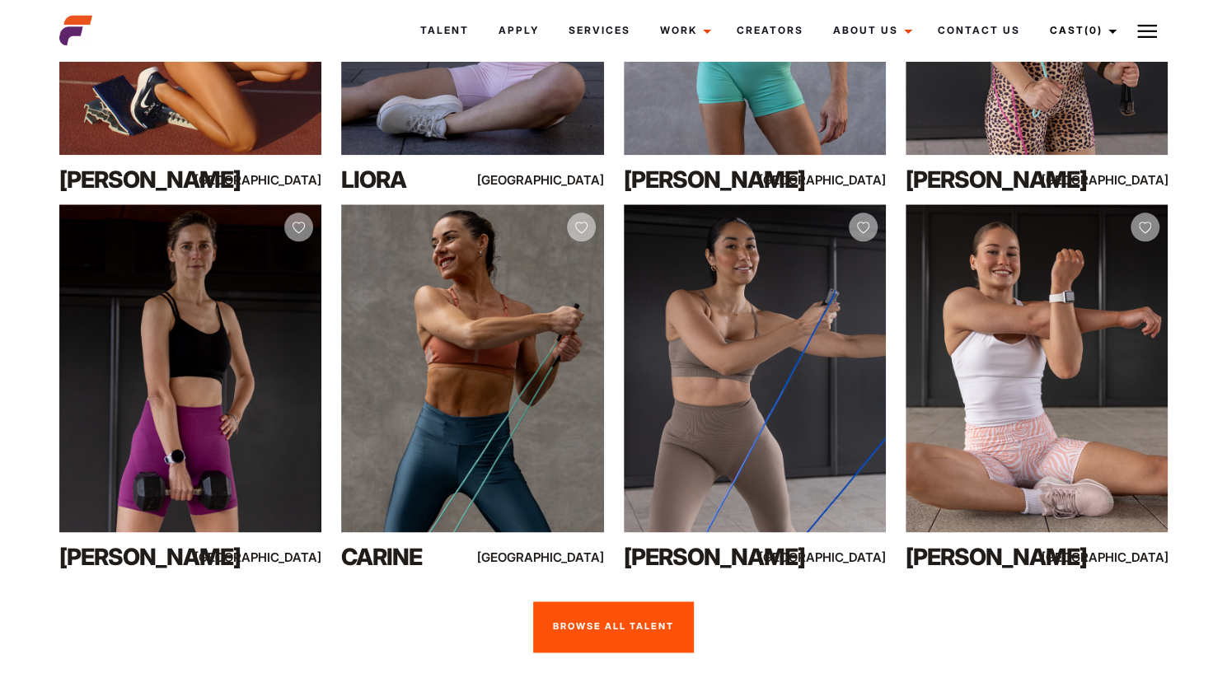
scroll to position [1105, 0]
